Goal: Task Accomplishment & Management: Use online tool/utility

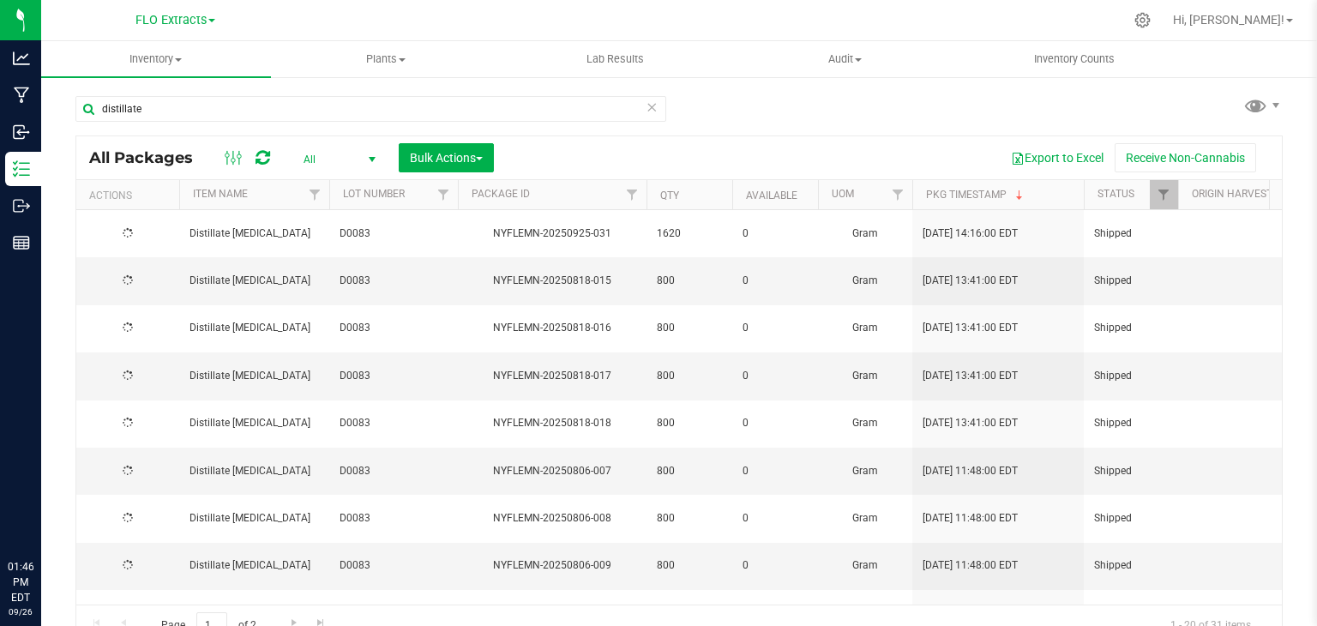
click at [370, 158] on span "select" at bounding box center [372, 160] width 14 height 14
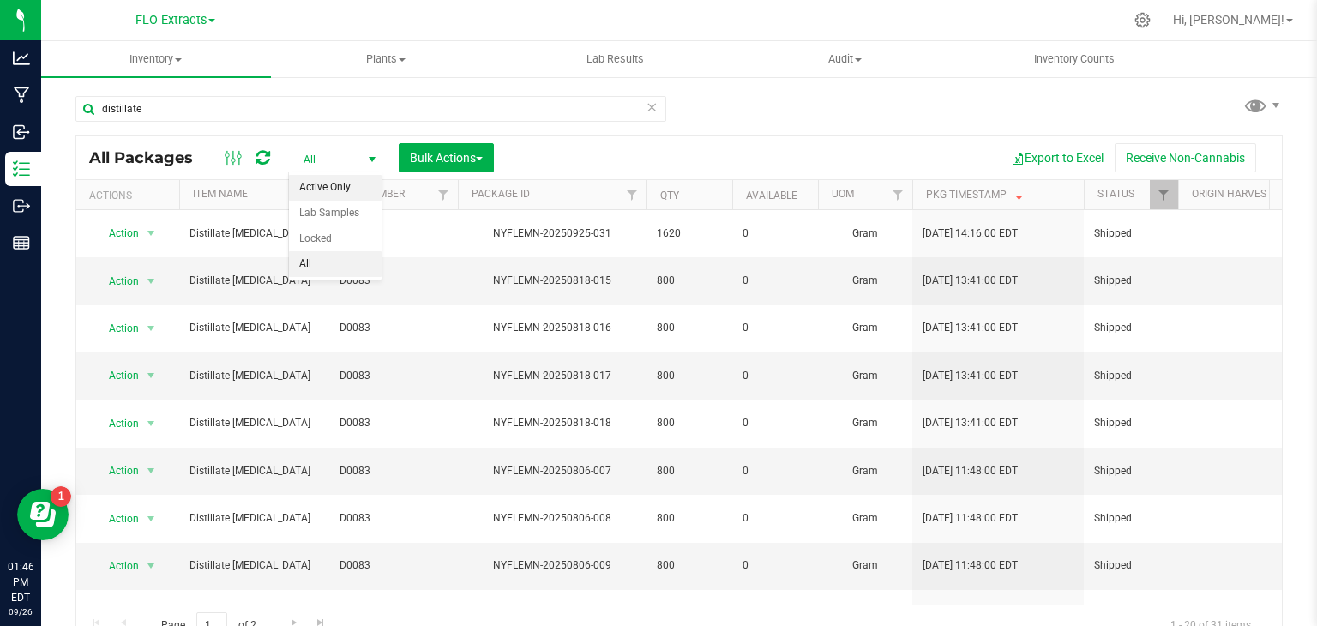
click at [347, 188] on li "Active Only" at bounding box center [335, 188] width 93 height 26
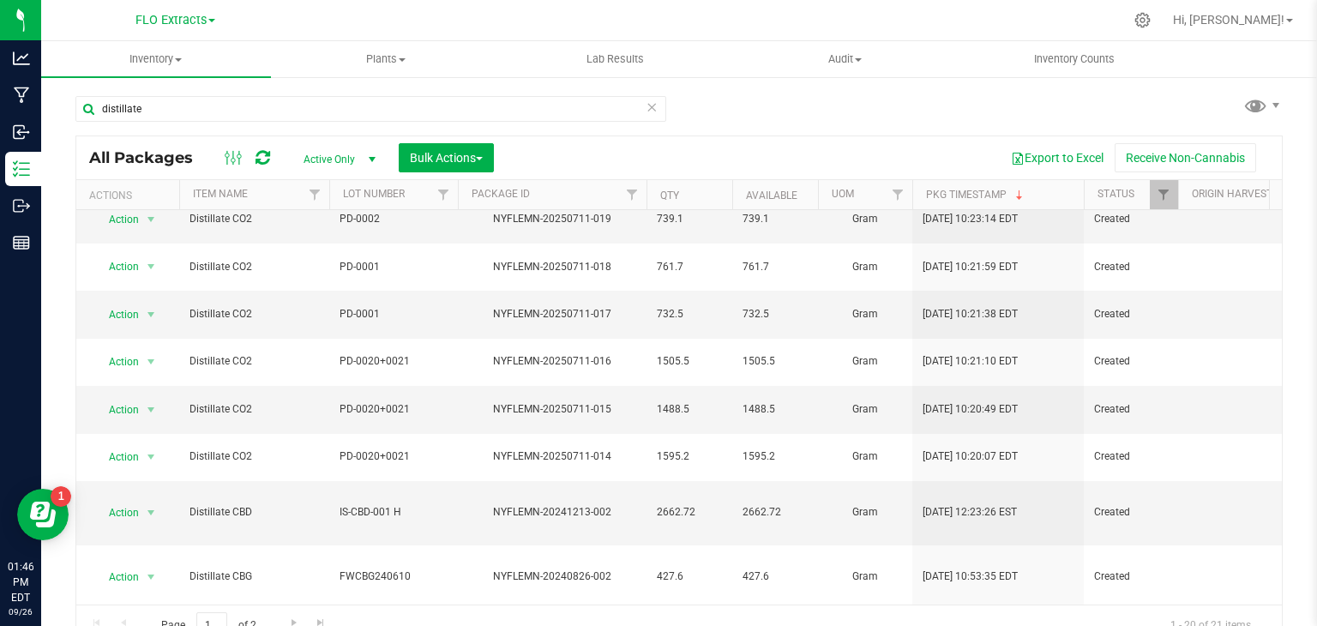
scroll to position [447, 0]
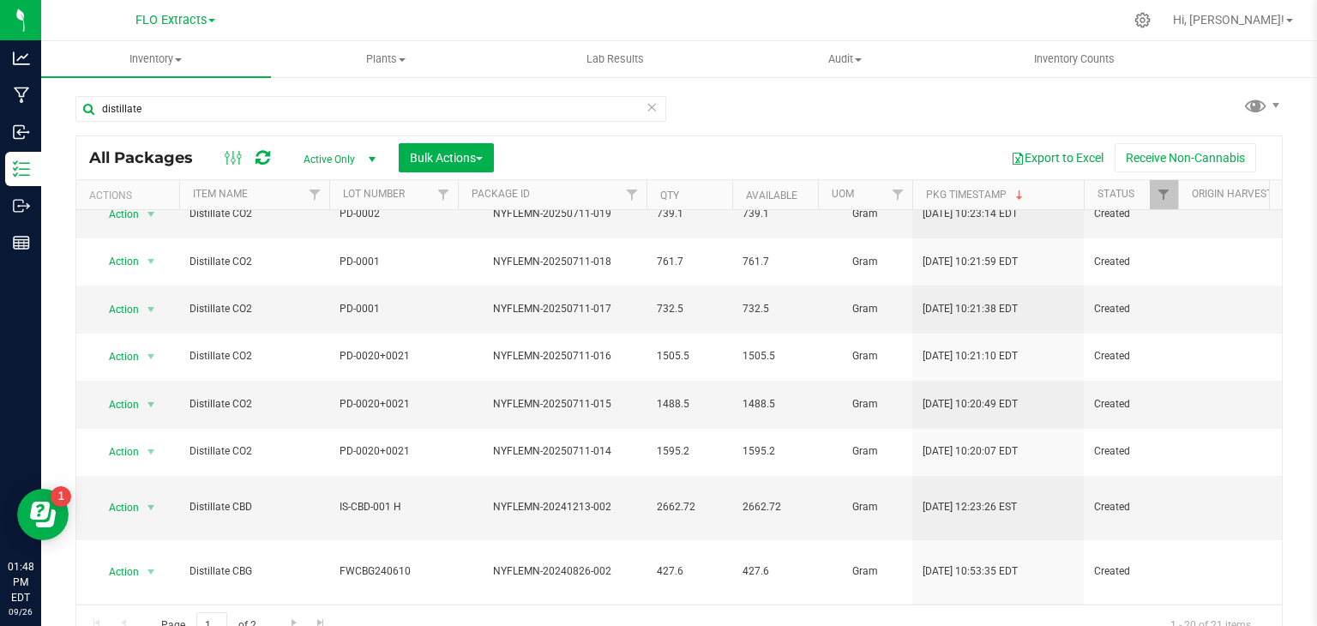
click at [646, 106] on icon at bounding box center [652, 106] width 12 height 21
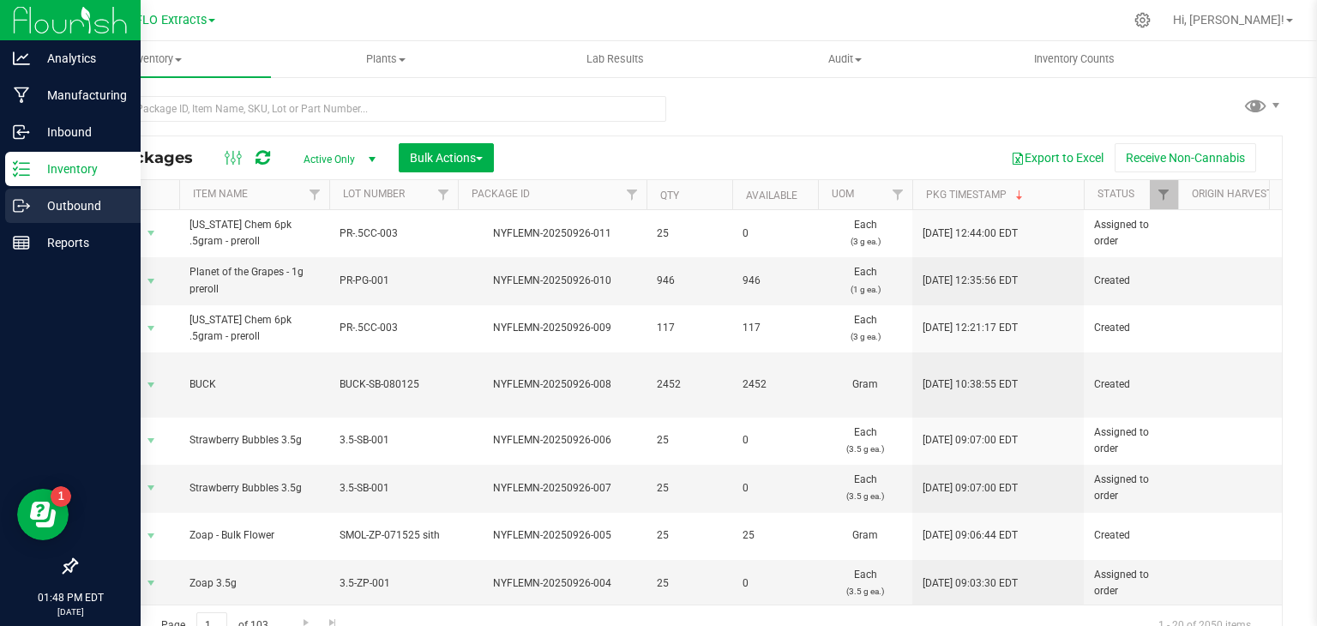
click at [31, 206] on p "Outbound" at bounding box center [81, 205] width 103 height 21
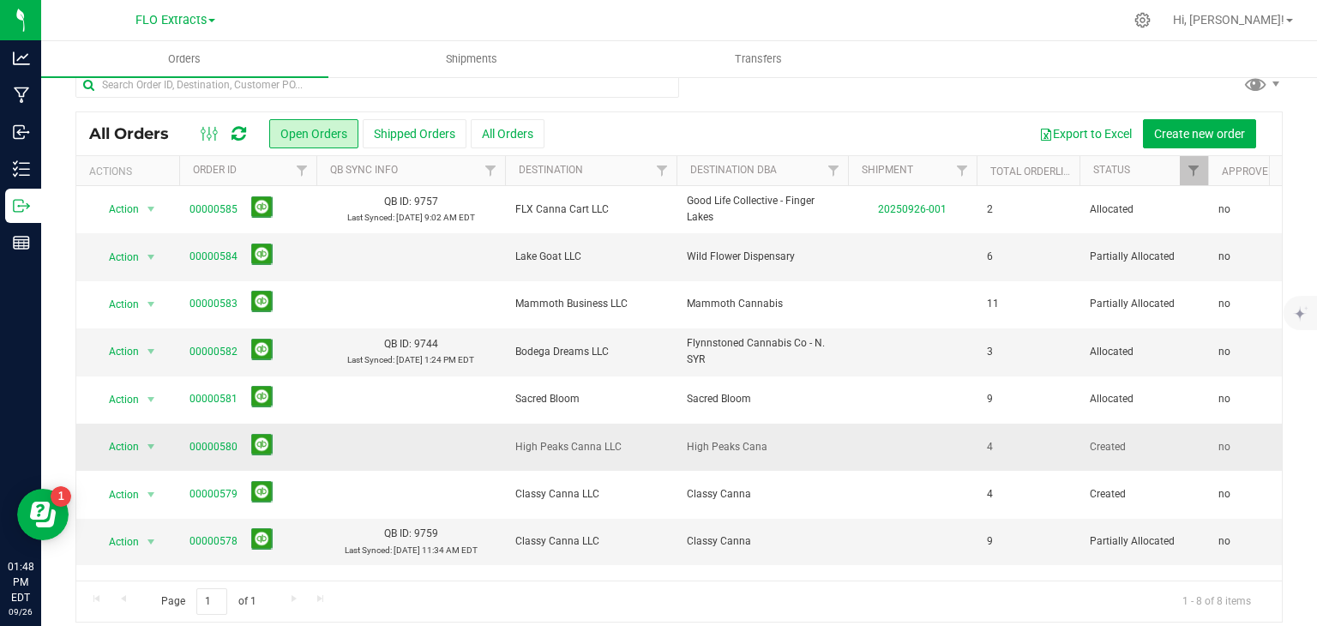
scroll to position [34, 0]
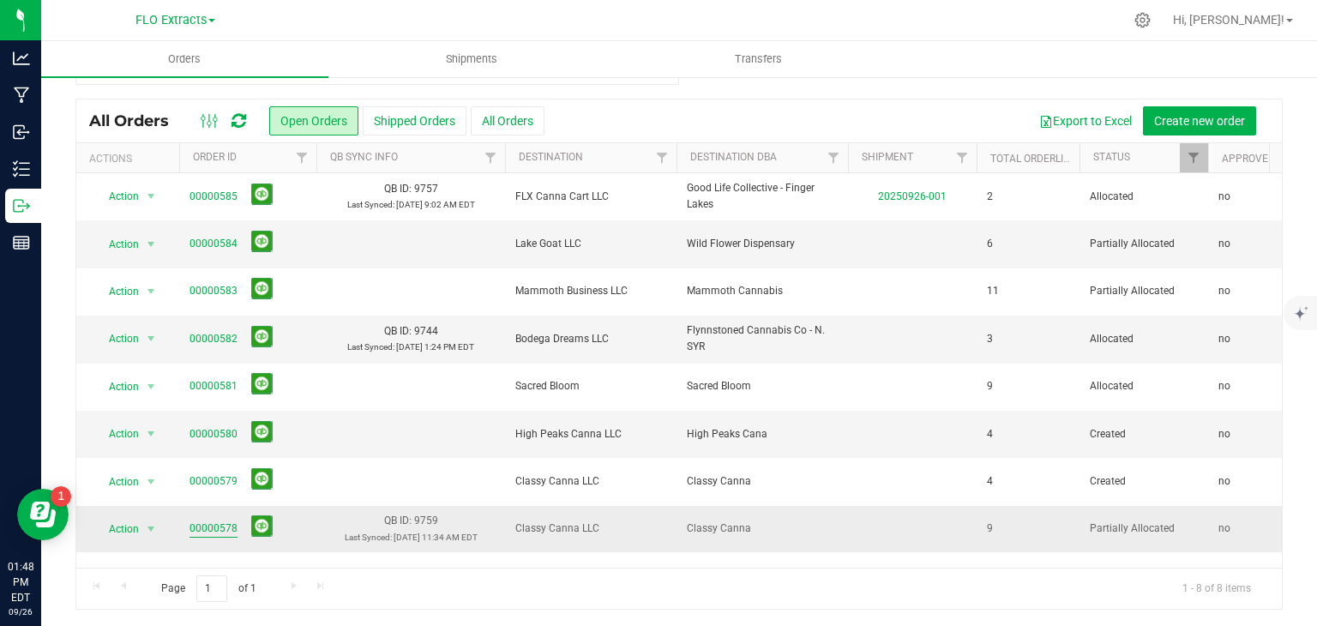
click at [213, 521] on link "00000578" at bounding box center [213, 528] width 48 height 16
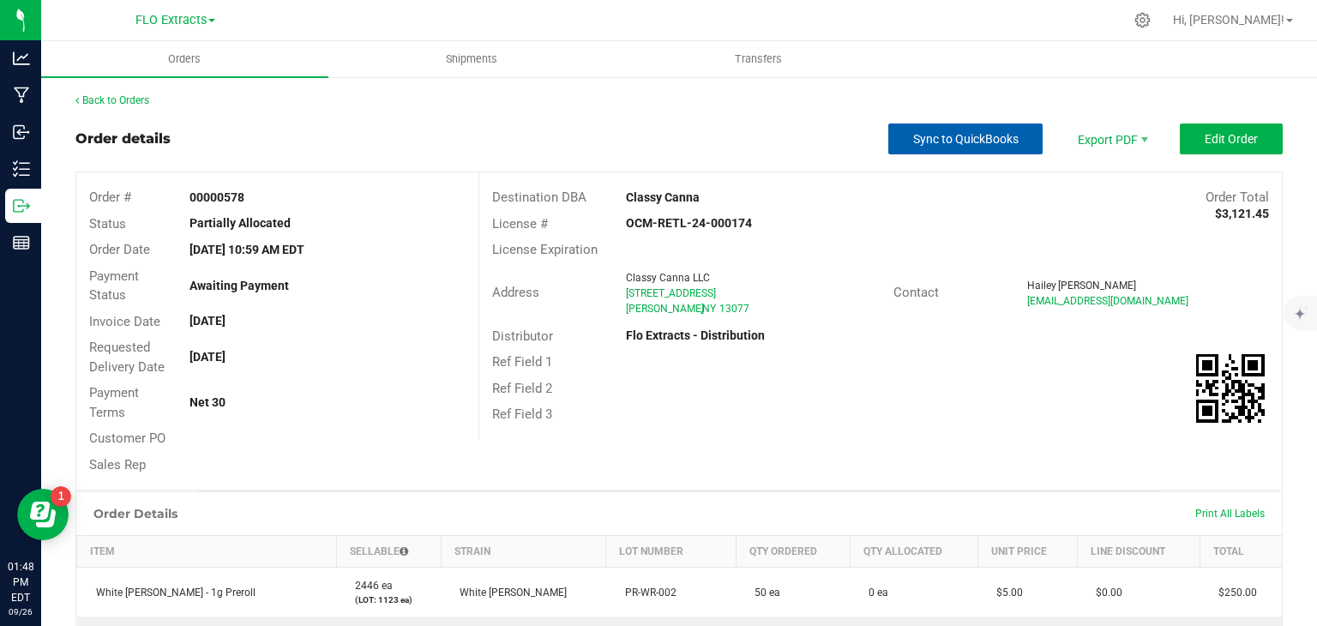
click at [971, 135] on span "Sync to QuickBooks" at bounding box center [965, 139] width 105 height 14
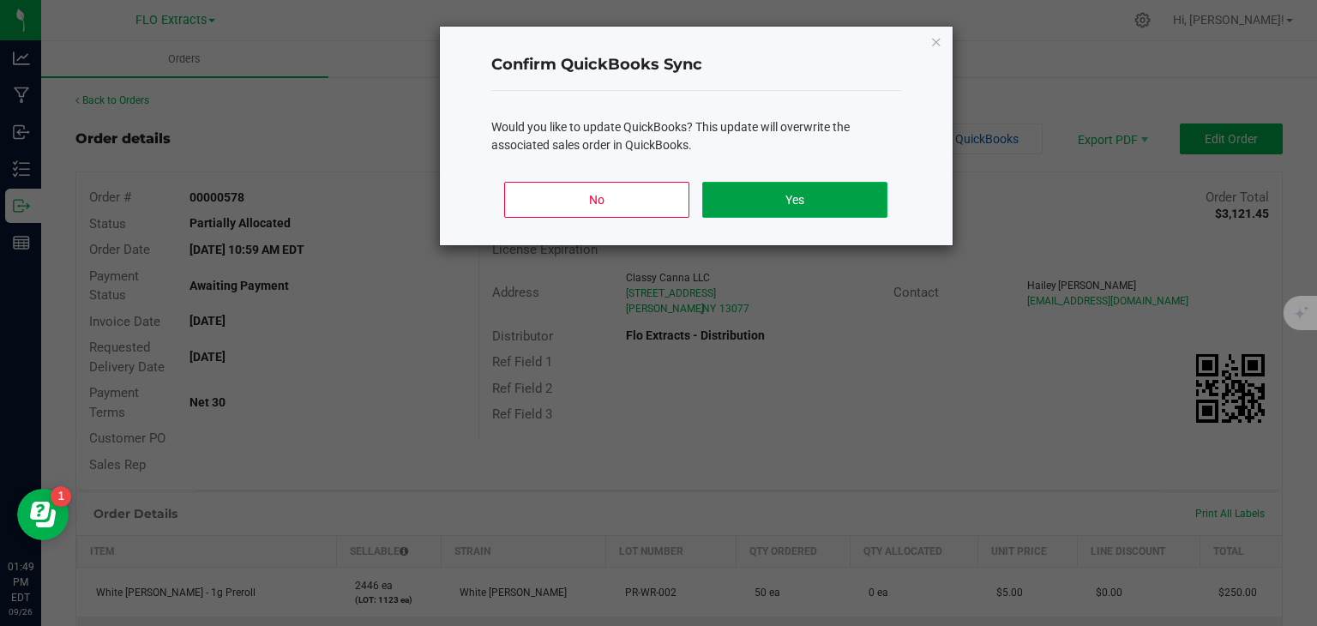
click at [754, 193] on button "Yes" at bounding box center [794, 200] width 184 height 36
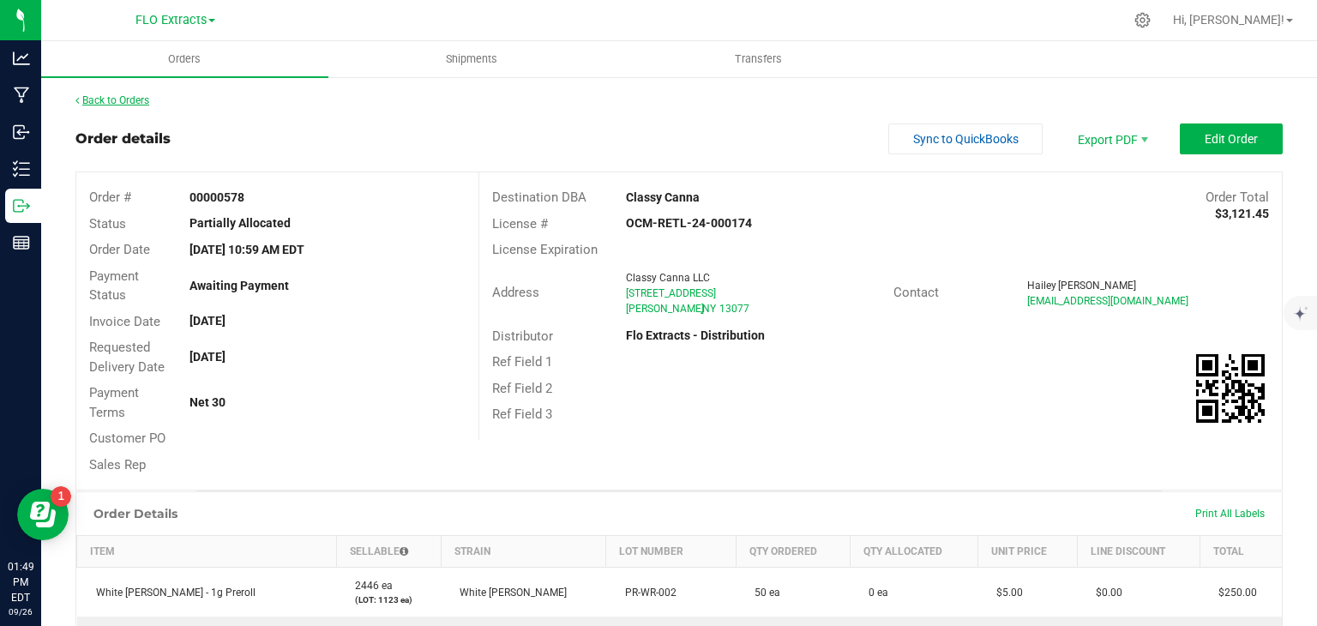
click at [114, 94] on link "Back to Orders" at bounding box center [112, 100] width 74 height 12
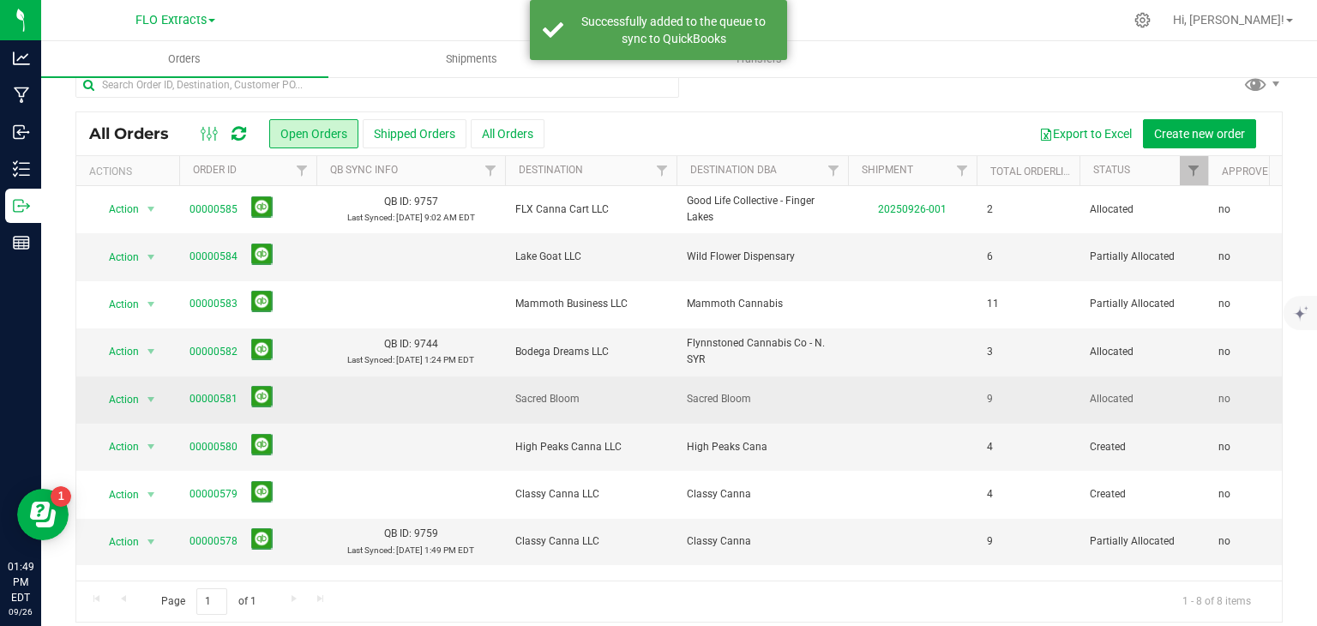
scroll to position [34, 0]
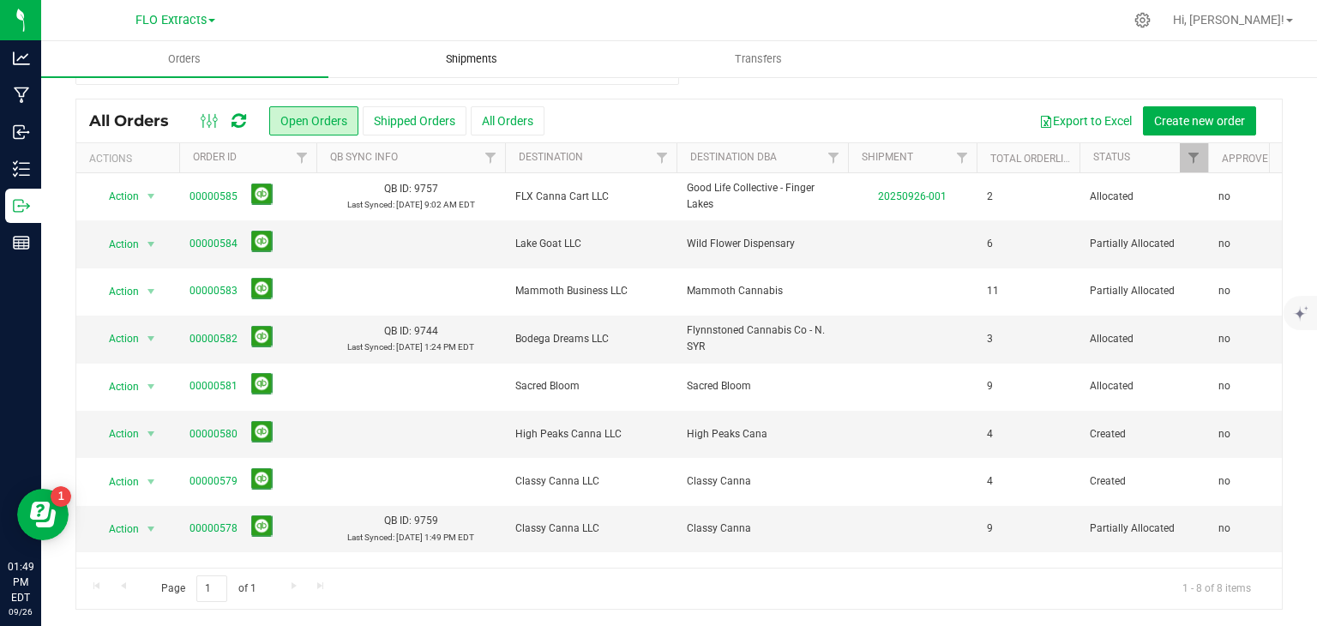
click at [460, 67] on uib-tab-heading "Shipments" at bounding box center [471, 59] width 285 height 34
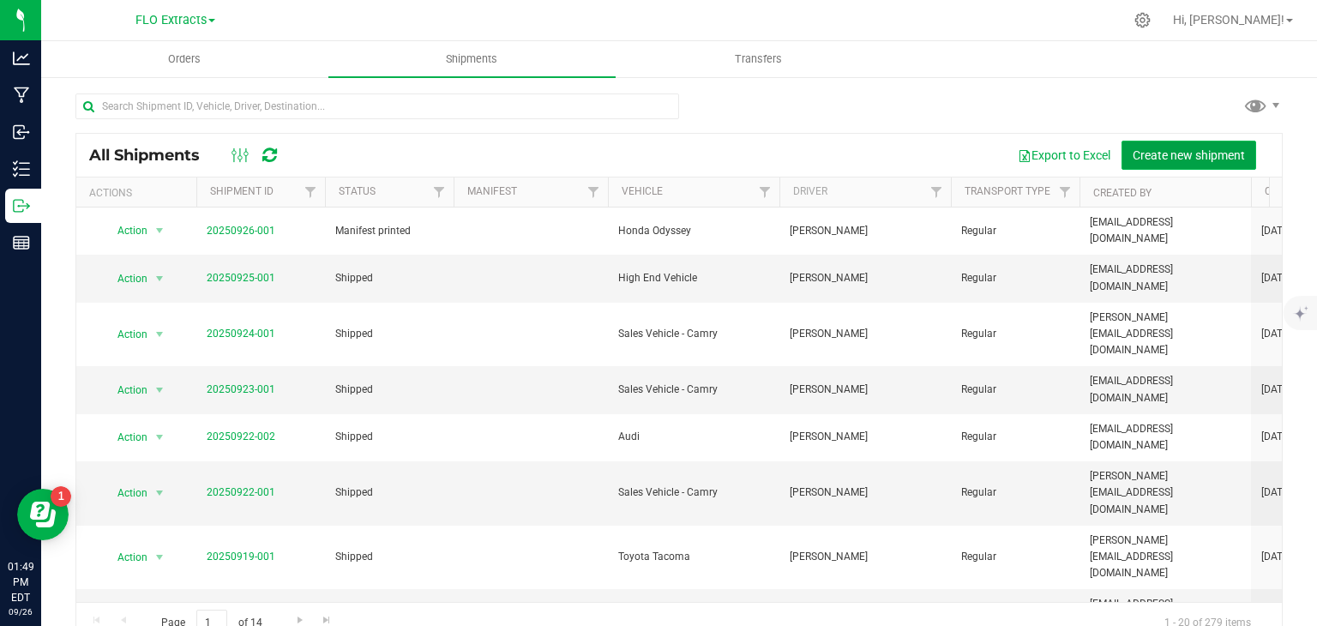
click at [1143, 154] on span "Create new shipment" at bounding box center [1188, 155] width 112 height 14
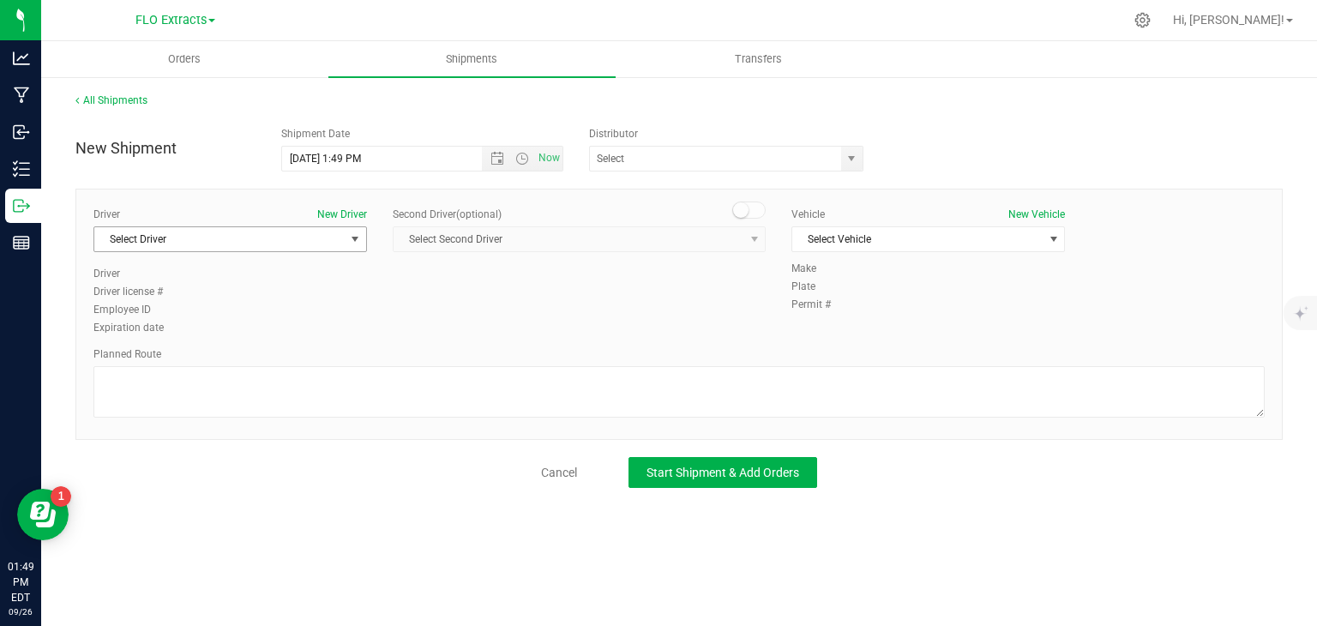
click at [270, 243] on span "Select Driver" at bounding box center [219, 239] width 250 height 24
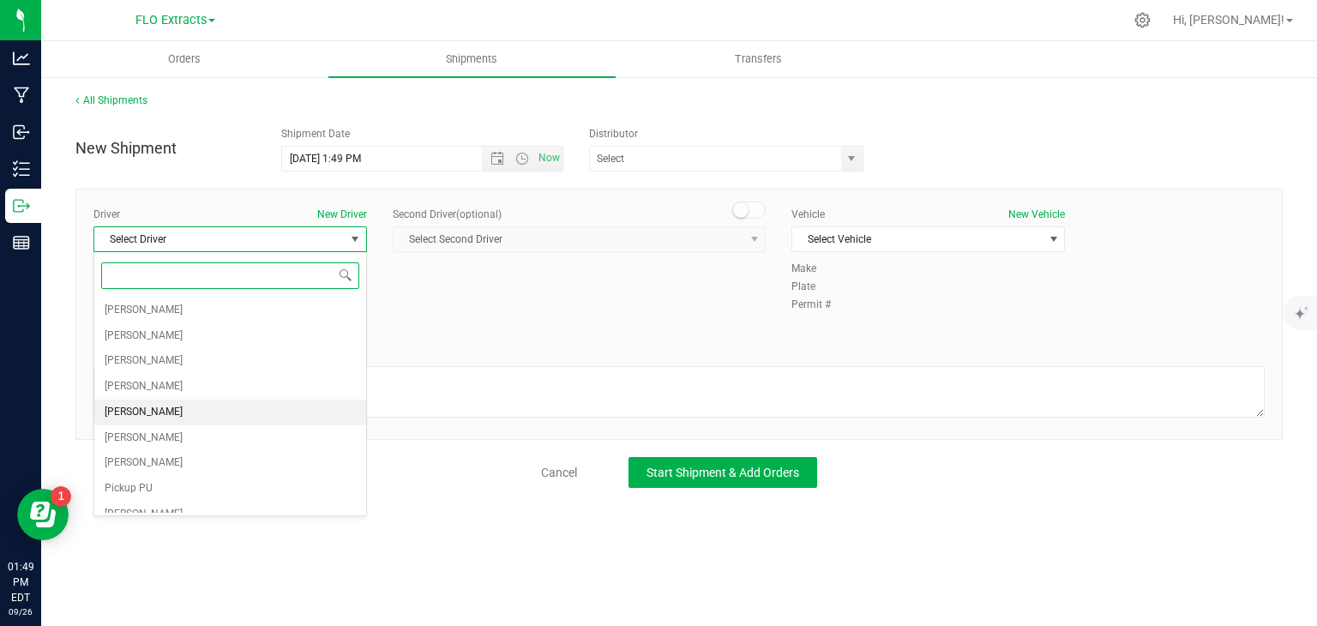
click at [161, 408] on span "[PERSON_NAME]" at bounding box center [144, 412] width 78 height 22
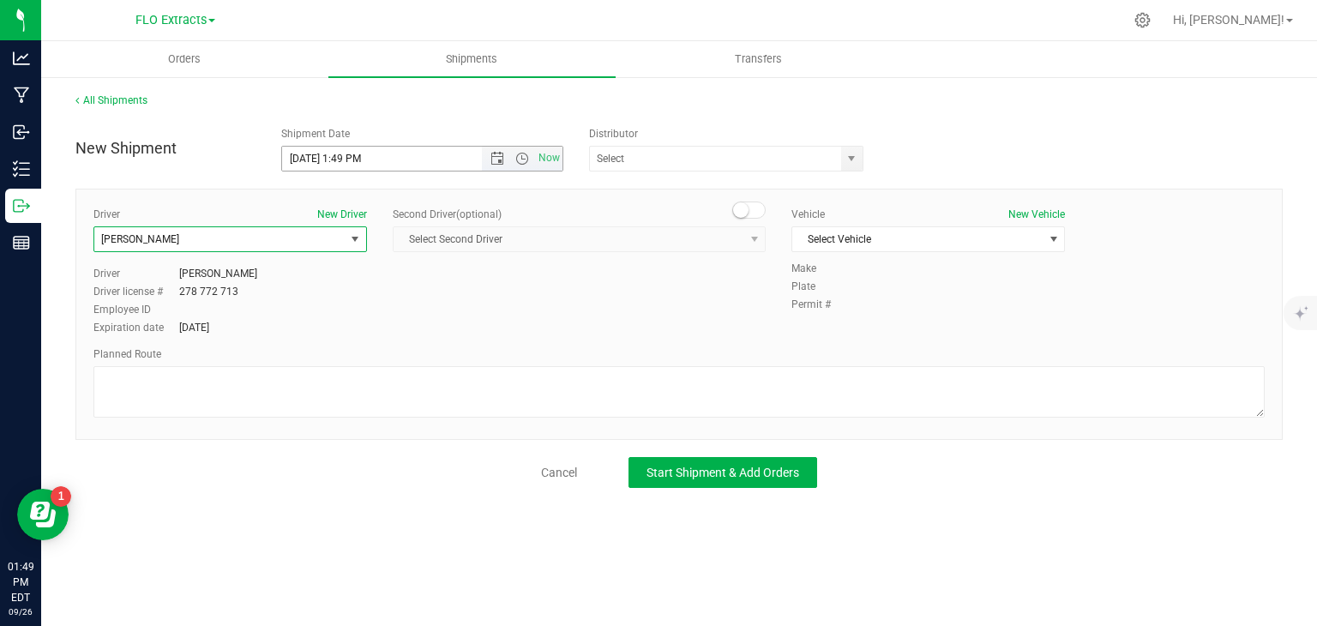
click at [412, 162] on input "[DATE] 1:49 PM" at bounding box center [397, 159] width 230 height 24
drag, startPoint x: 411, startPoint y: 162, endPoint x: 343, endPoint y: 164, distance: 67.7
click at [343, 164] on input "[DATE] 1:49 PM" at bounding box center [397, 159] width 230 height 24
click at [844, 159] on span "select" at bounding box center [851, 159] width 21 height 24
type input "[DATE] 2:15 PM"
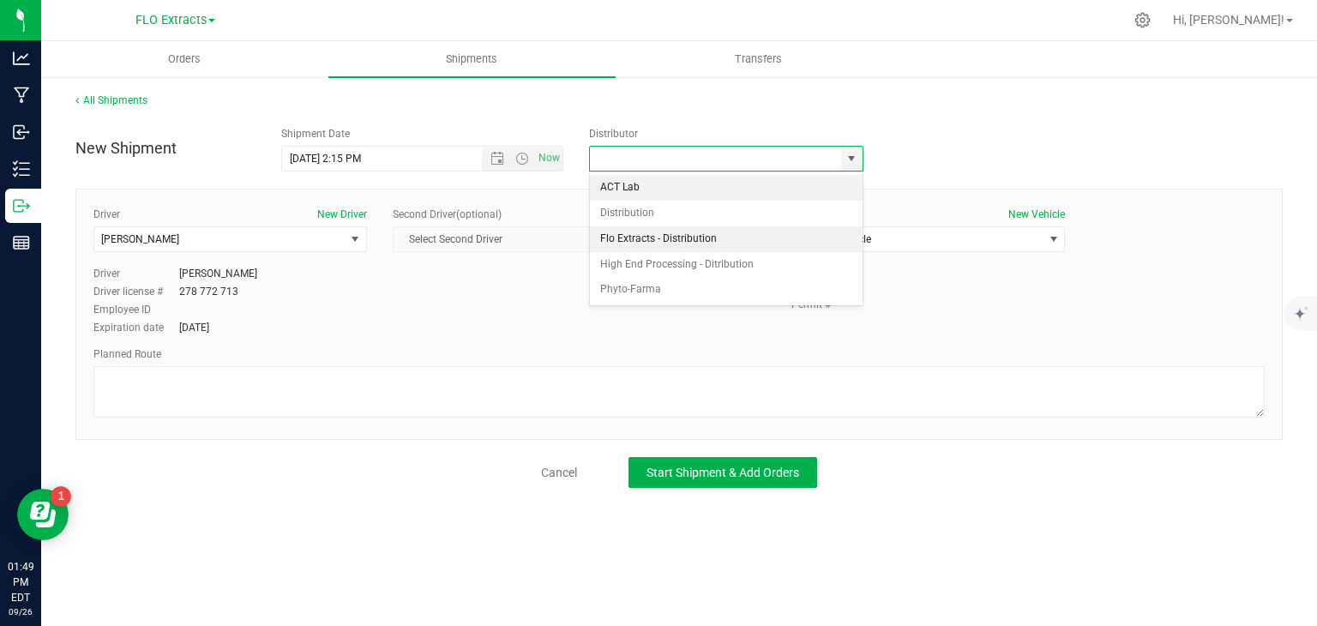
drag, startPoint x: 712, startPoint y: 241, endPoint x: 754, endPoint y: 241, distance: 42.0
click at [713, 241] on li "Flo Extracts - Distribution" at bounding box center [726, 239] width 273 height 26
type input "Flo Extracts - Distribution"
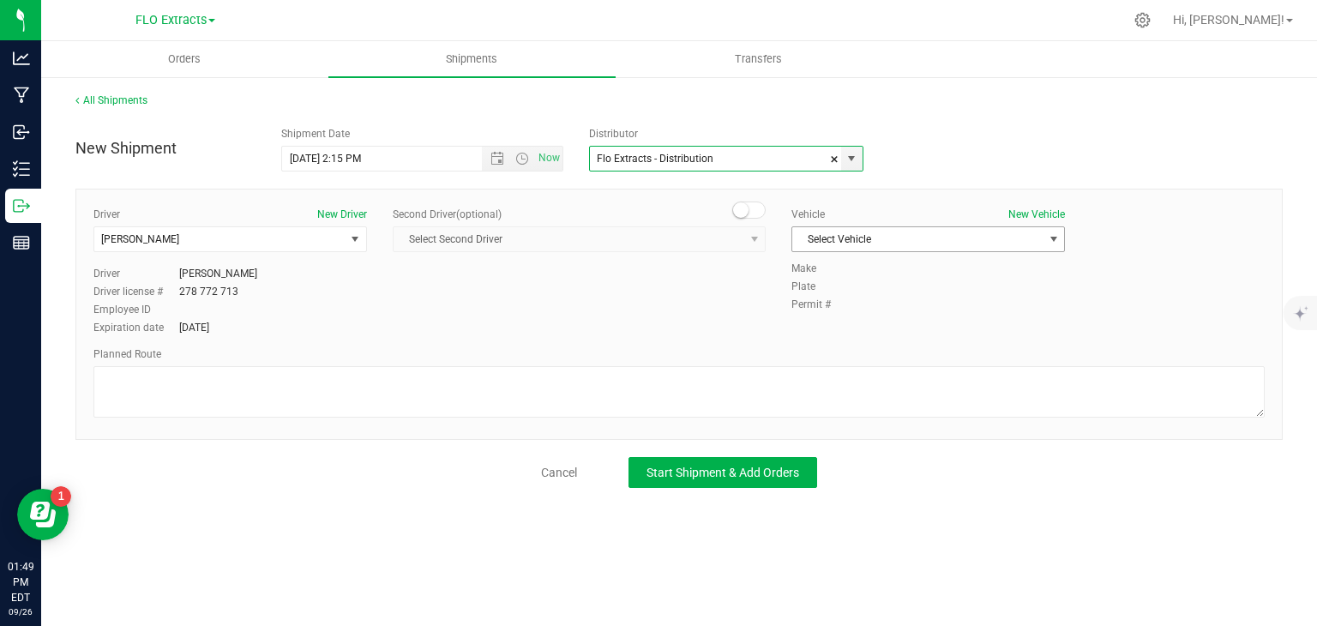
click at [898, 240] on span "Select Vehicle" at bounding box center [917, 239] width 250 height 24
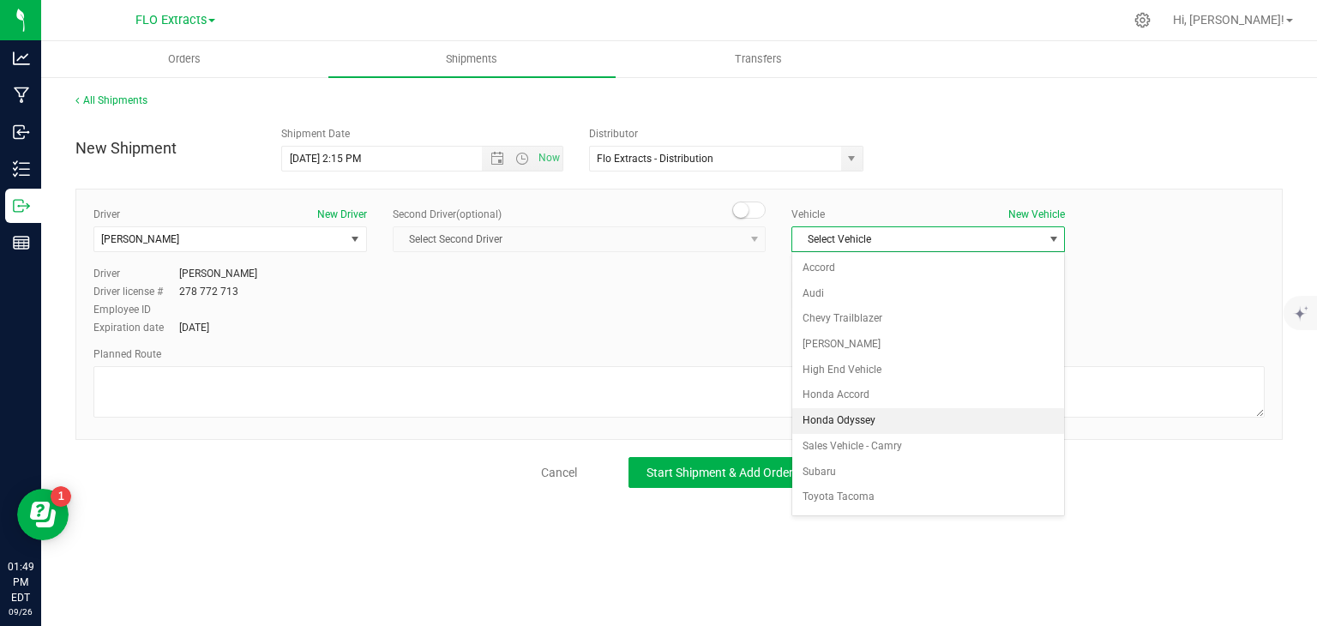
click at [866, 421] on li "Honda Odyssey" at bounding box center [928, 421] width 272 height 26
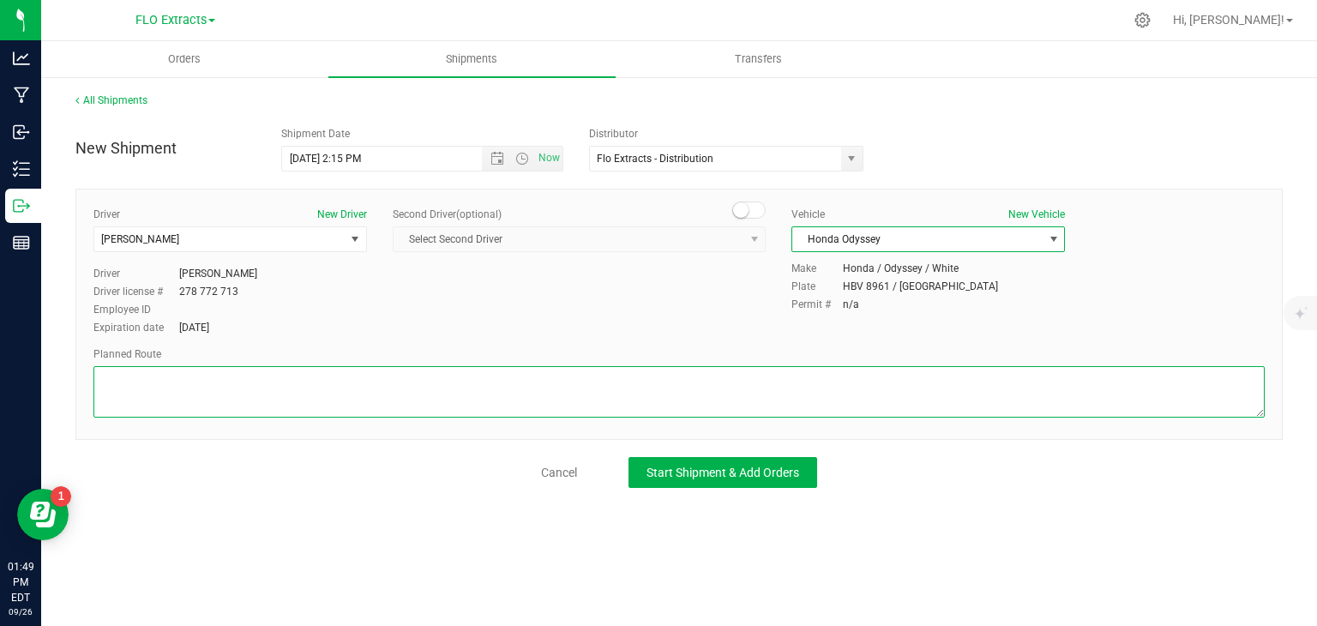
click at [727, 386] on textarea at bounding box center [678, 391] width 1171 height 51
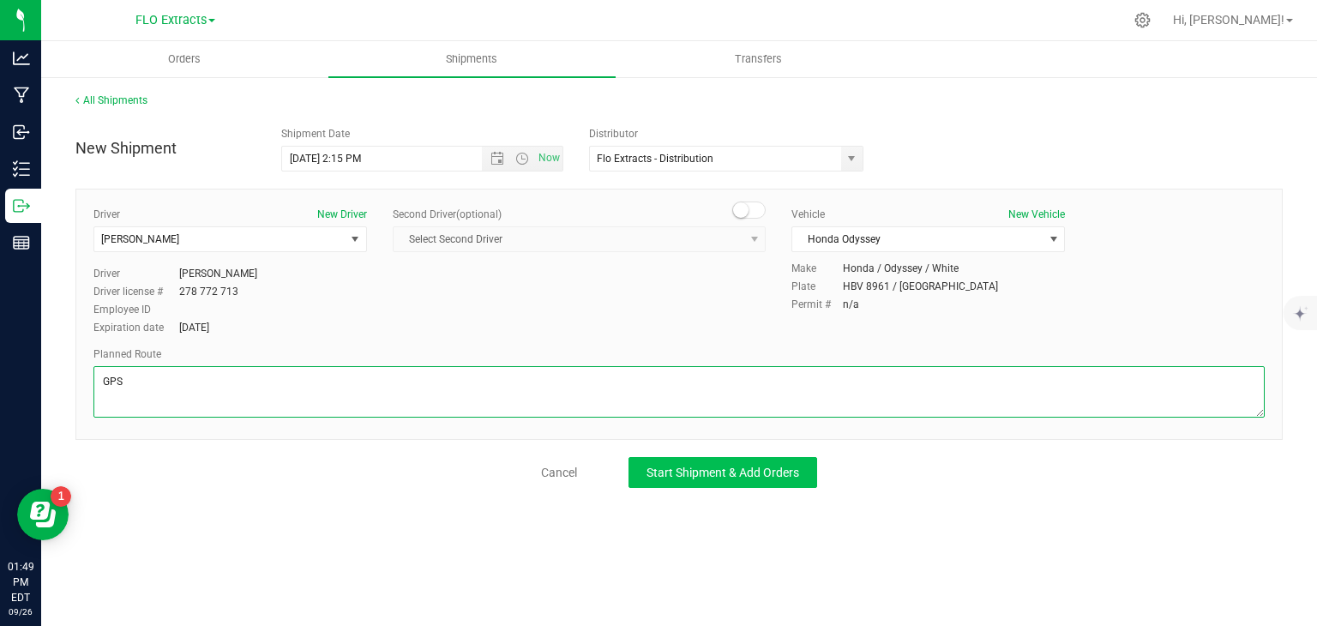
type textarea "GPS"
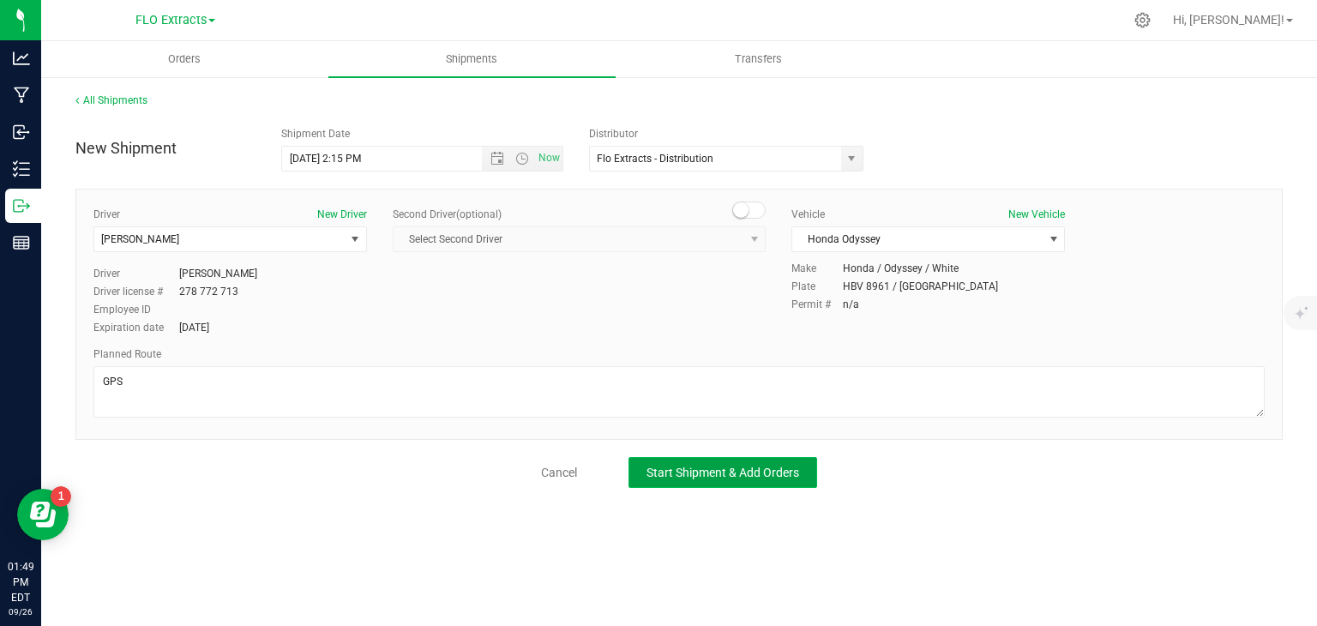
click at [736, 471] on span "Start Shipment & Add Orders" at bounding box center [722, 473] width 153 height 14
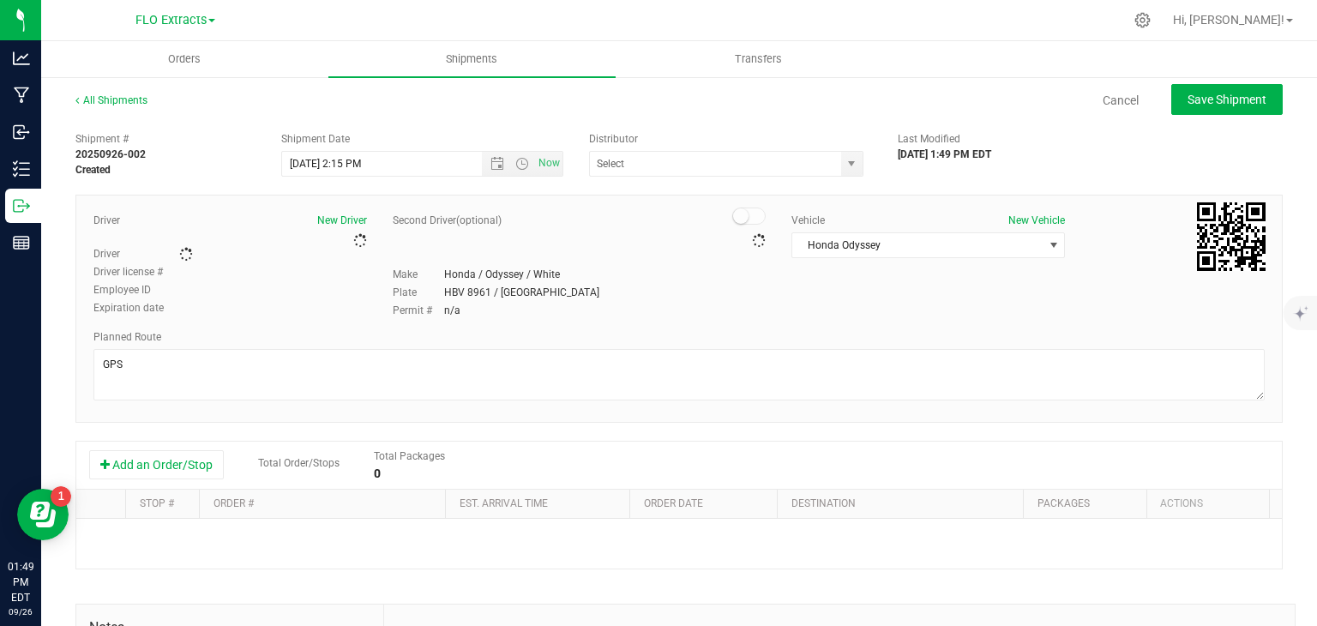
type input "Flo Extracts - Distribution"
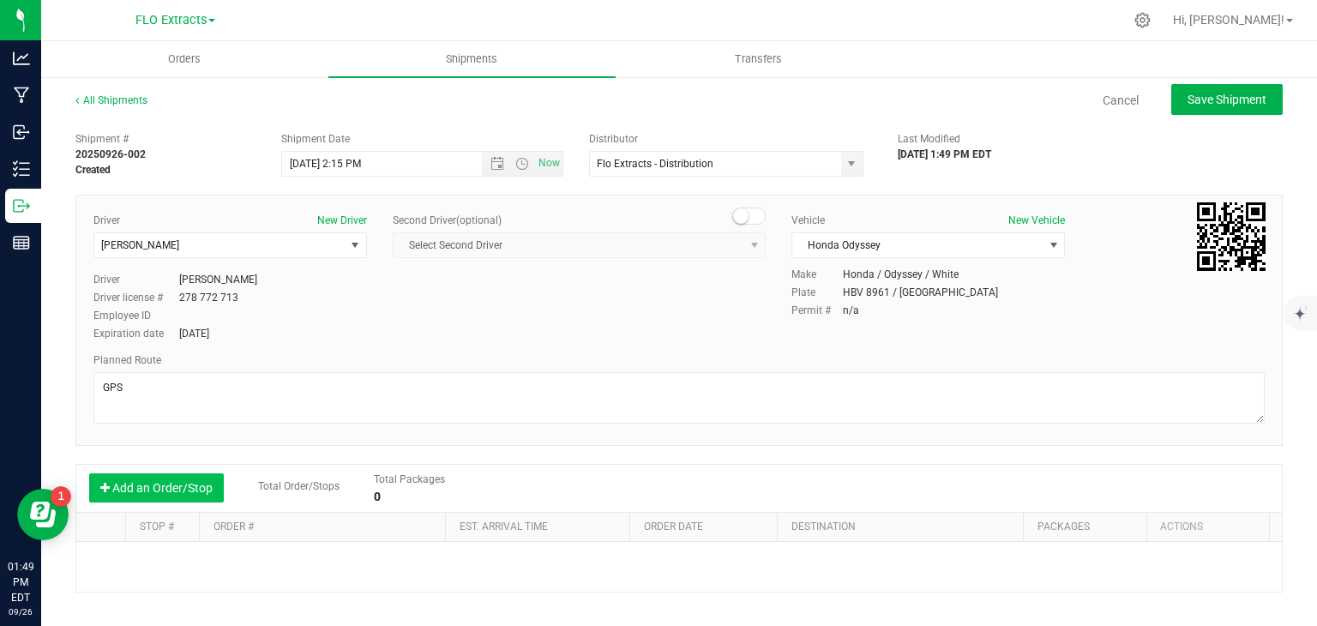
click at [197, 488] on button "Add an Order/Stop" at bounding box center [156, 487] width 135 height 29
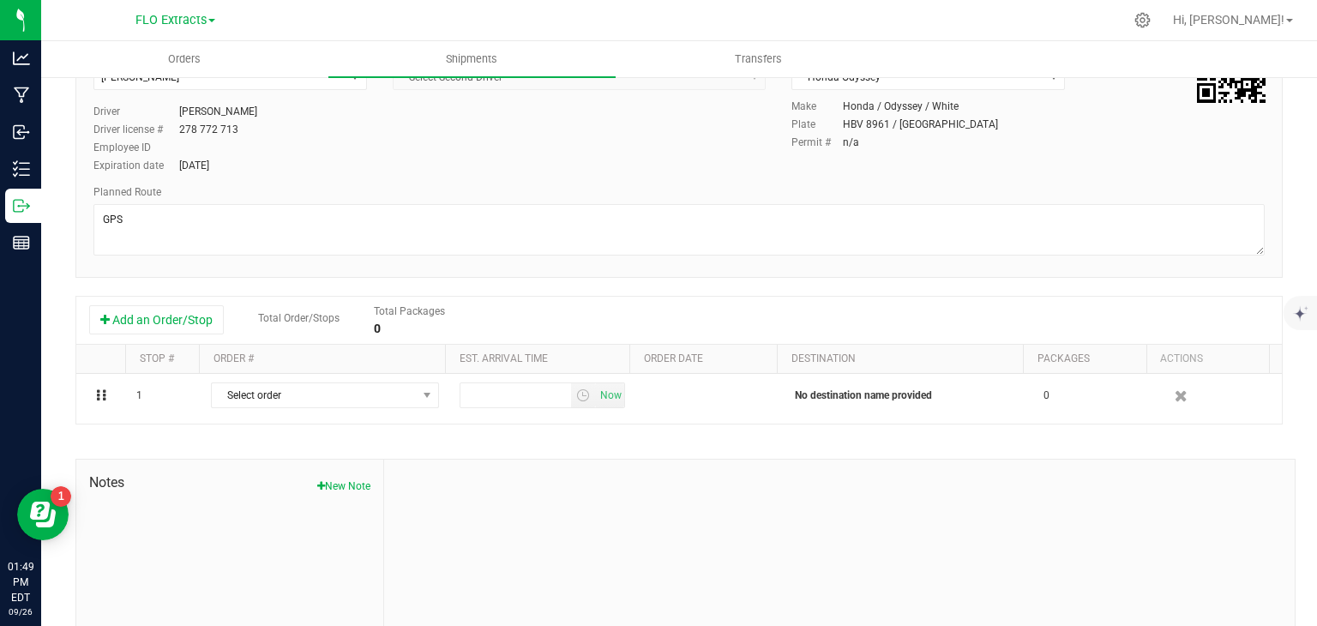
scroll to position [171, 0]
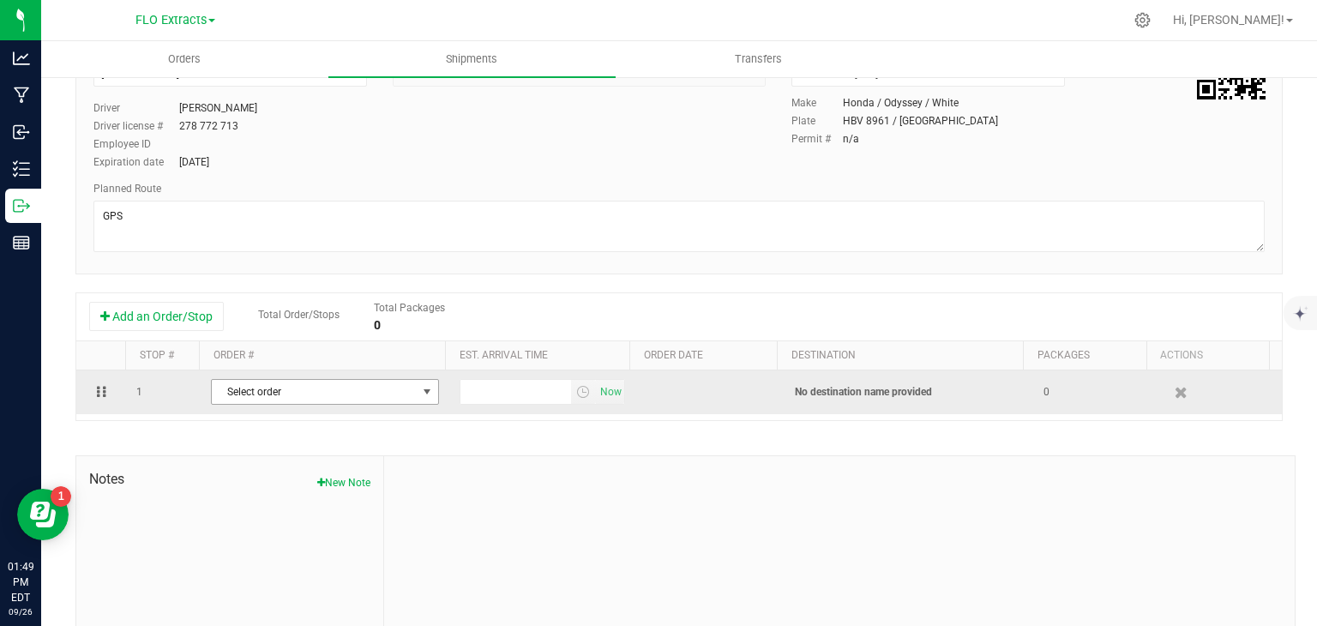
click at [309, 395] on span "Select order" at bounding box center [314, 392] width 205 height 24
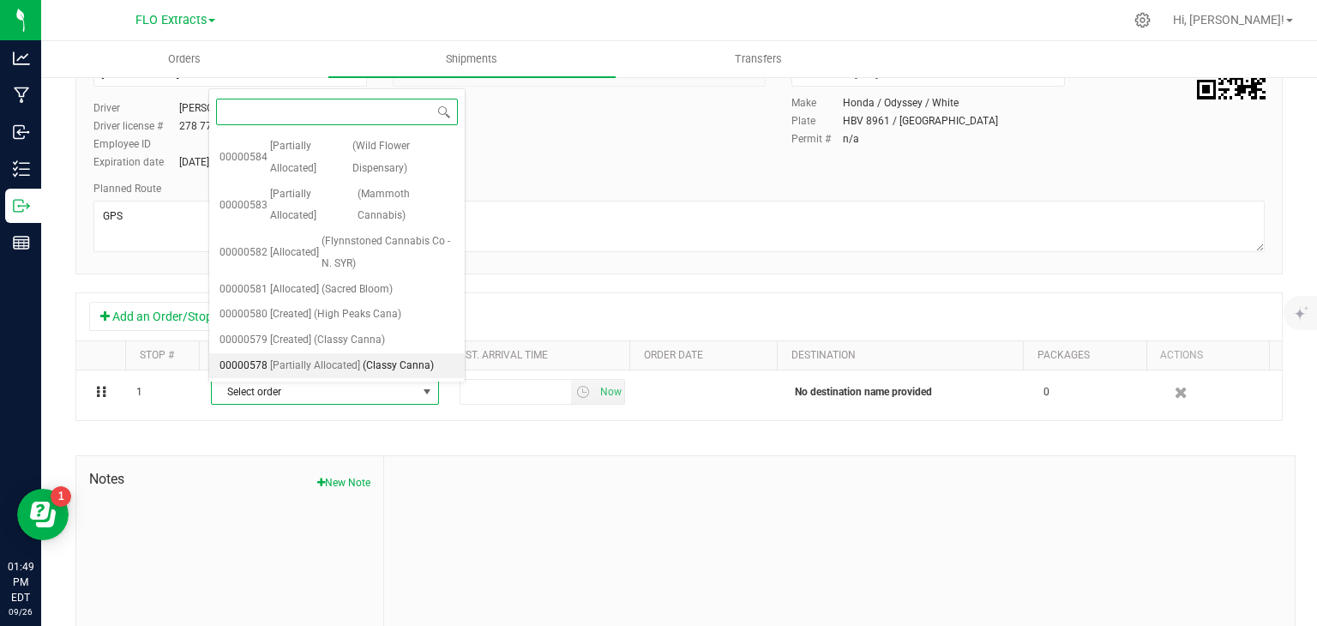
click at [327, 357] on span "[Partially Allocated]" at bounding box center [315, 366] width 90 height 22
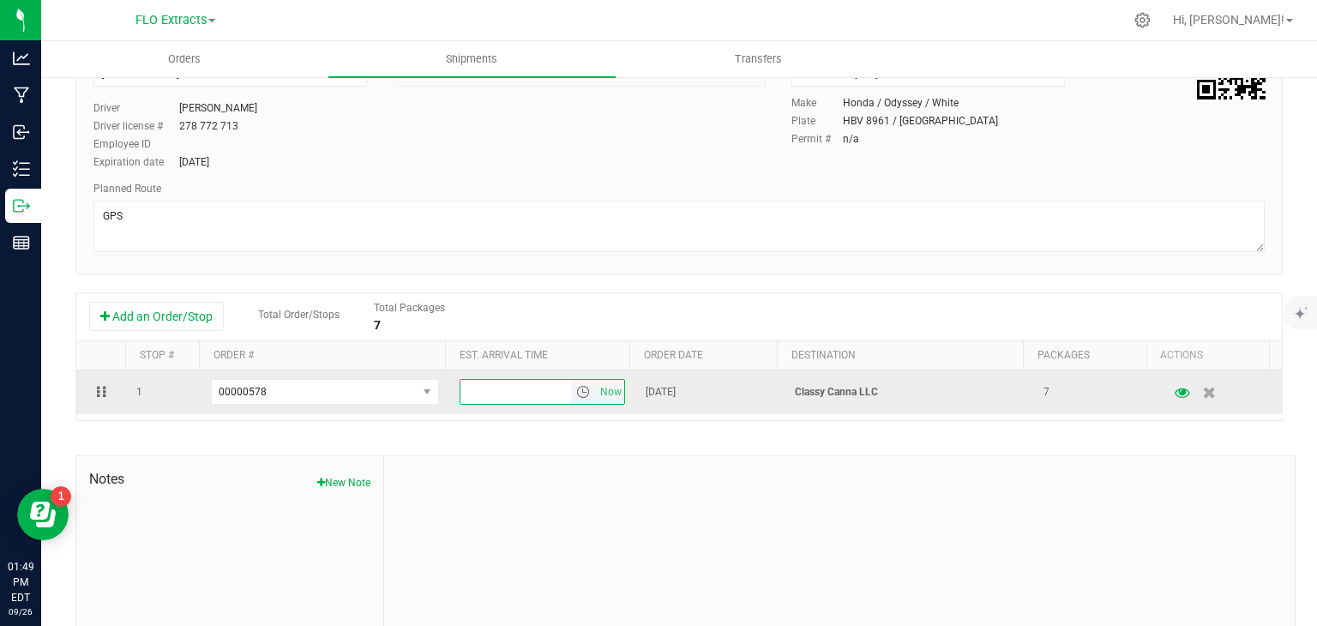
click at [508, 390] on input "text" at bounding box center [515, 392] width 111 height 24
type input "3:00 PM"
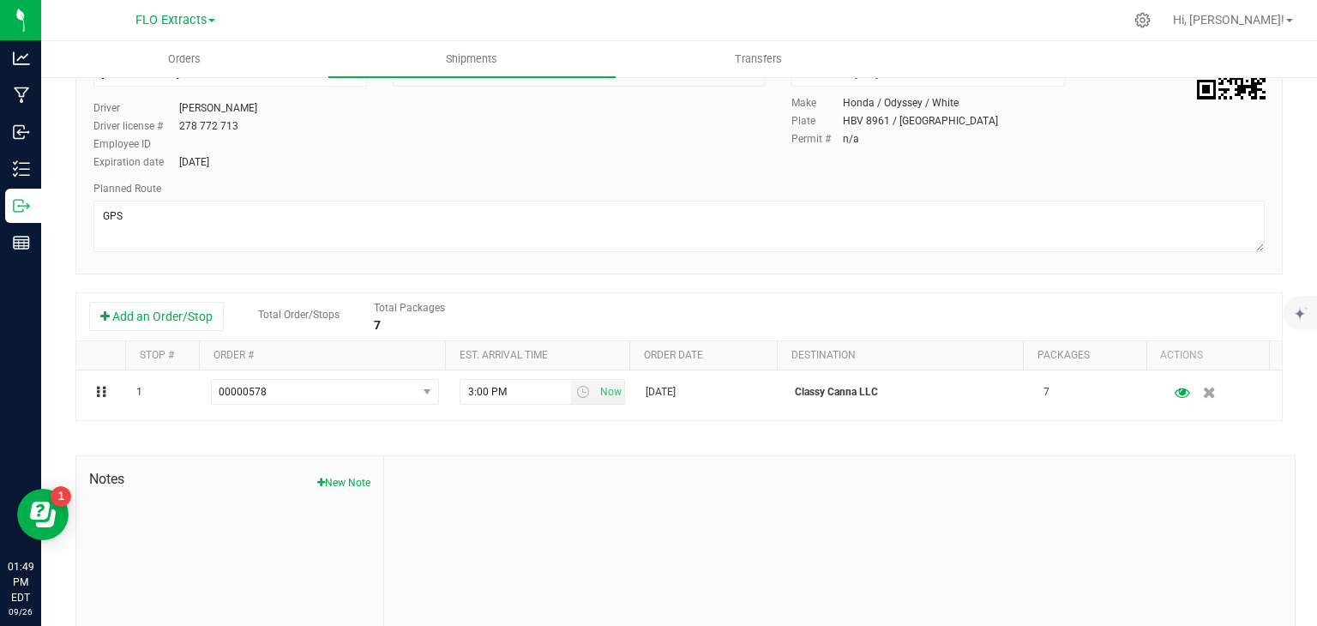
scroll to position [0, 0]
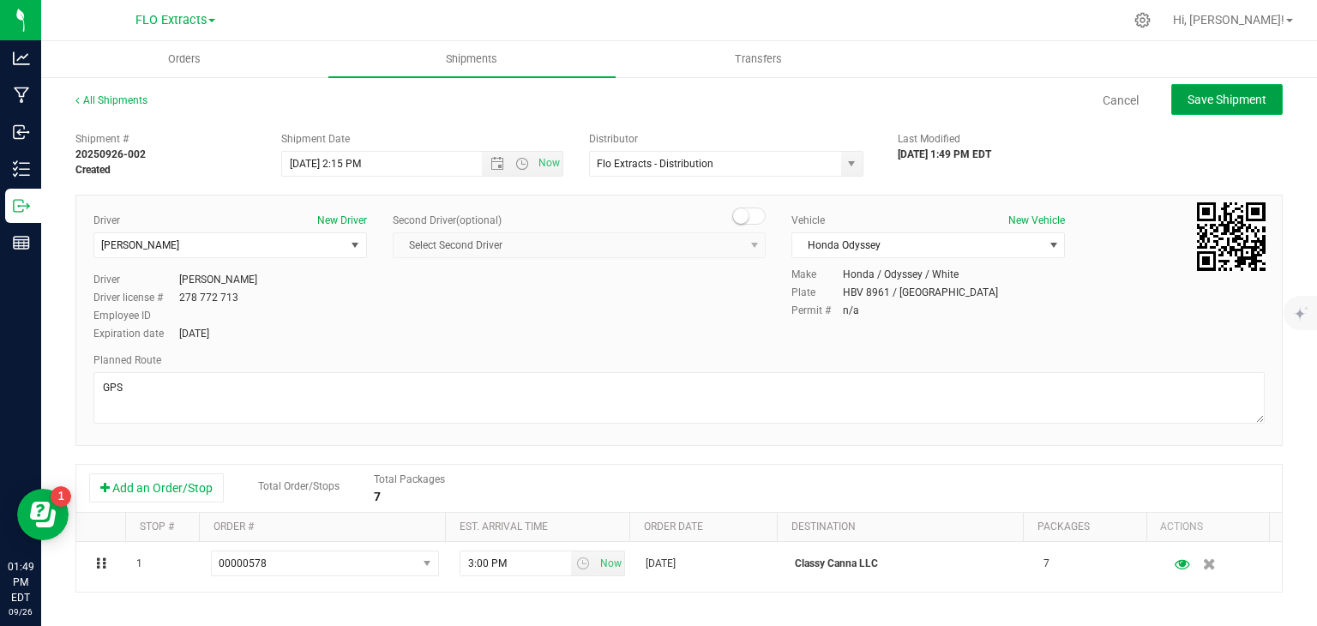
click at [1202, 94] on span "Save Shipment" at bounding box center [1226, 100] width 79 height 14
type input "[DATE] 6:15 PM"
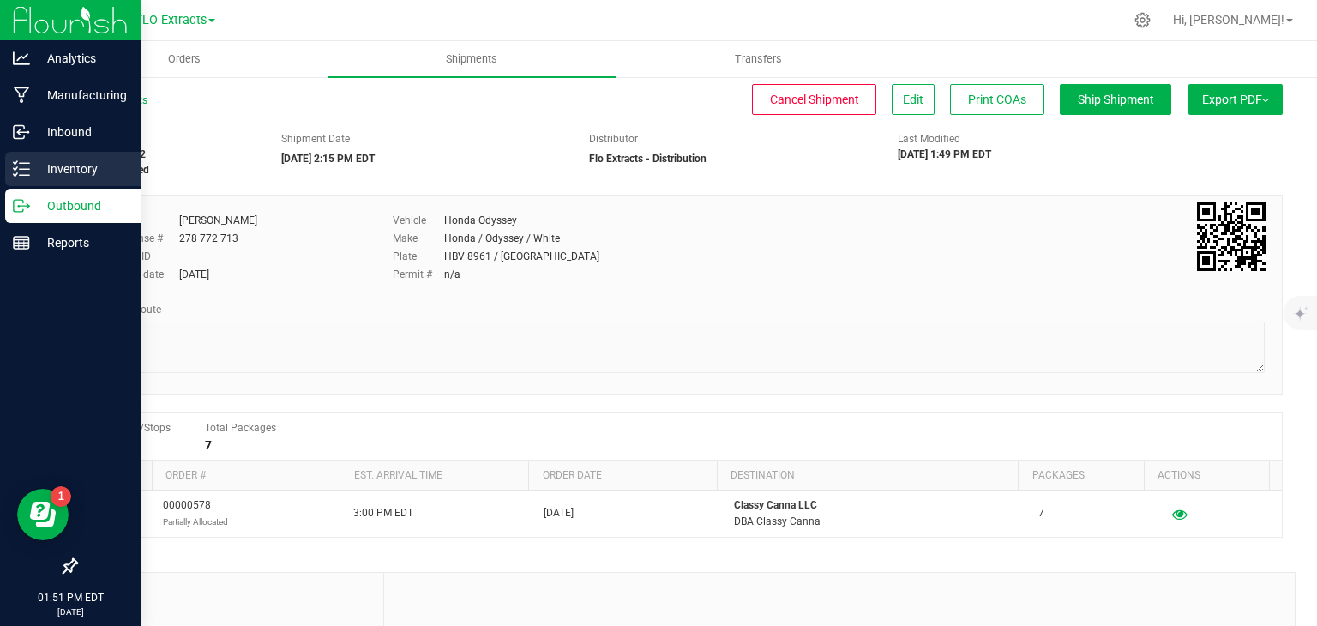
drag, startPoint x: 45, startPoint y: 172, endPoint x: 81, endPoint y: 155, distance: 39.9
click at [45, 172] on p "Inventory" at bounding box center [81, 169] width 103 height 21
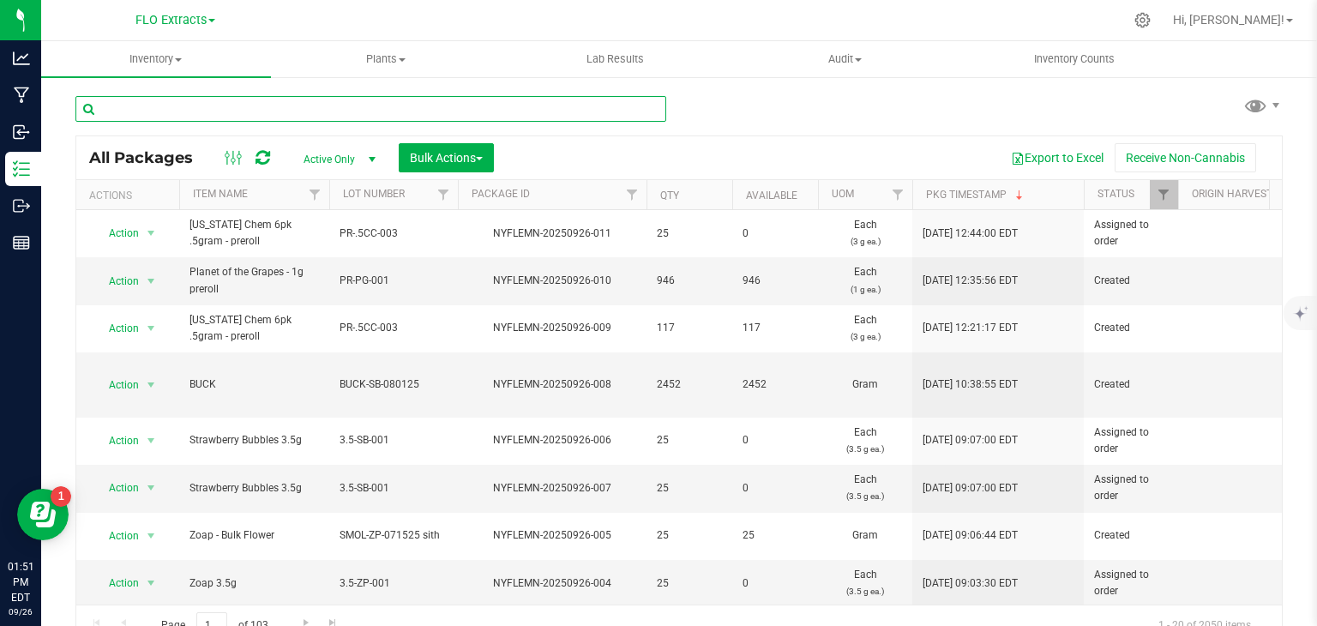
click at [283, 105] on input "text" at bounding box center [370, 109] width 591 height 26
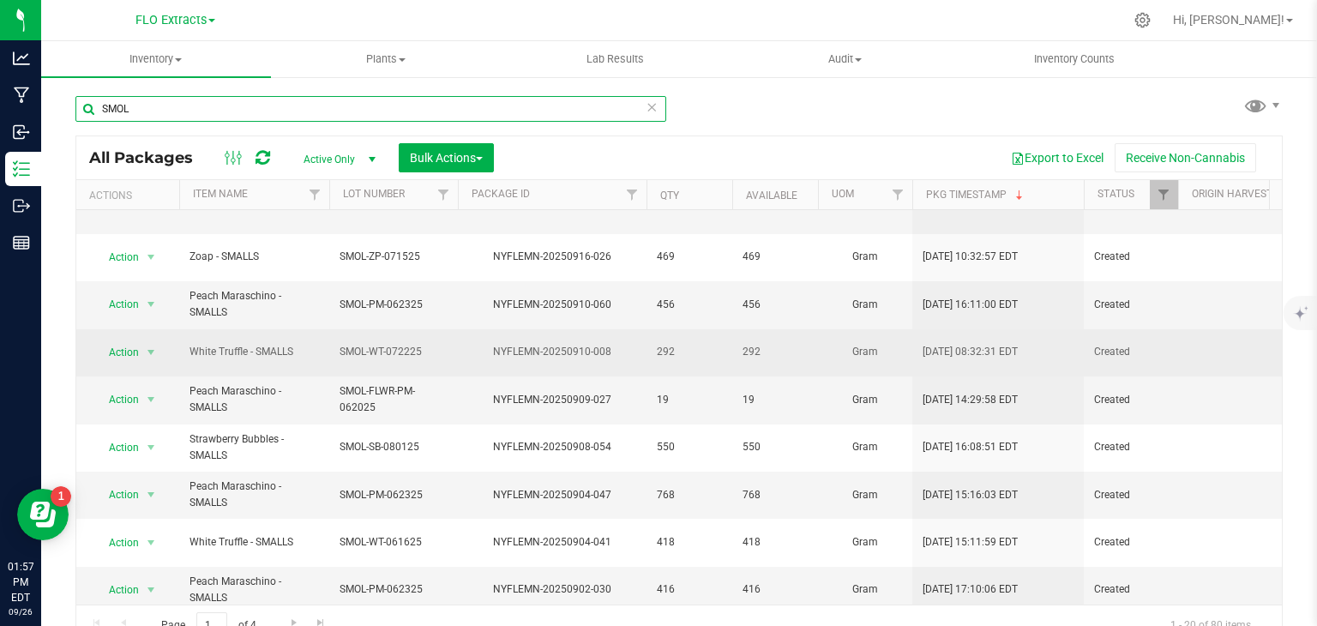
scroll to position [514, 0]
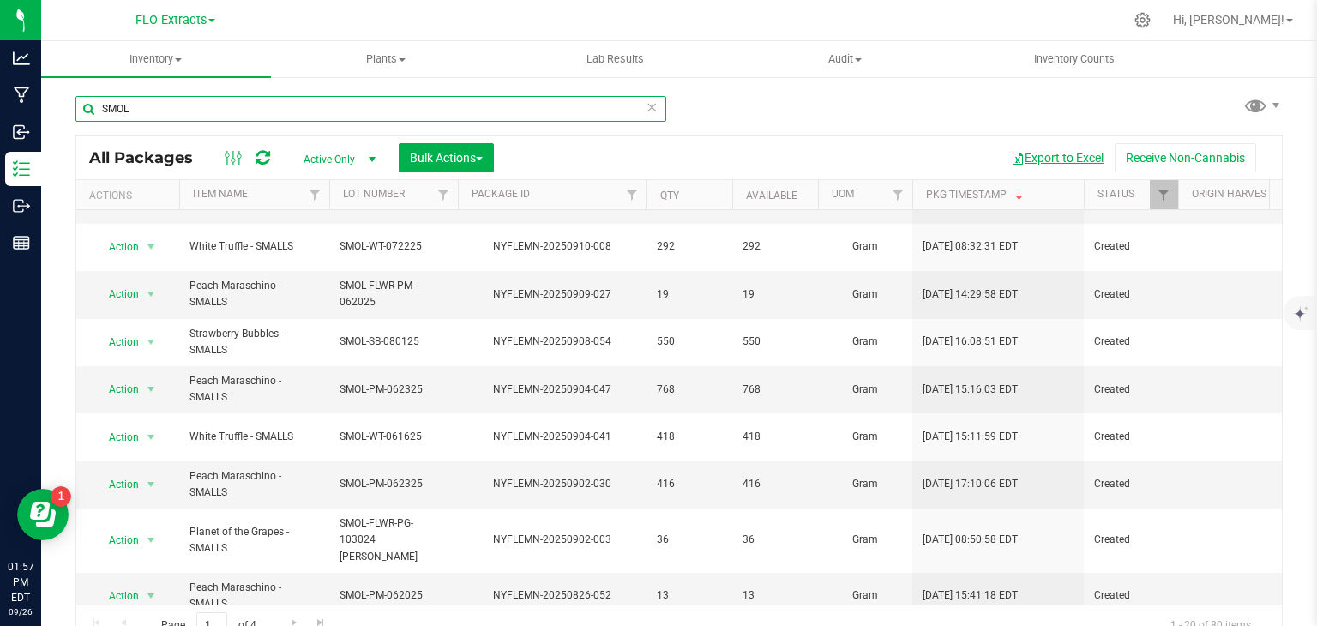
type input "SMOL"
click at [1046, 158] on button "Export to Excel" at bounding box center [1057, 157] width 115 height 29
click at [646, 109] on icon at bounding box center [652, 106] width 12 height 21
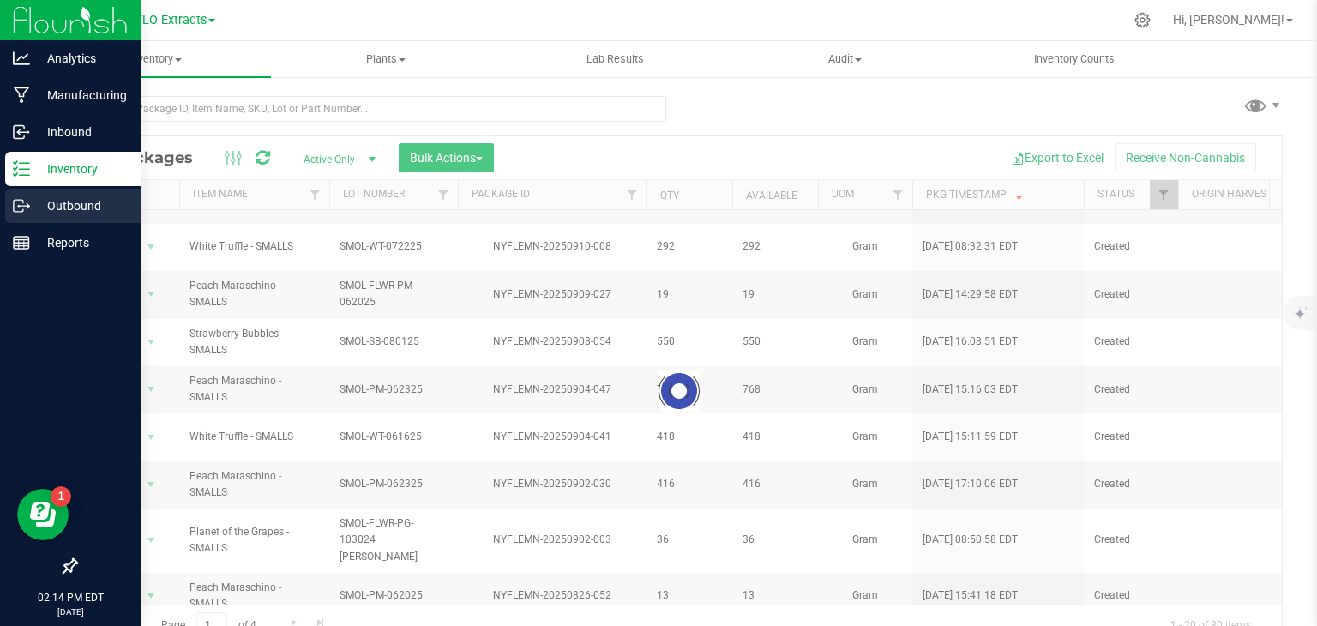
click at [18, 203] on icon at bounding box center [21, 205] width 17 height 17
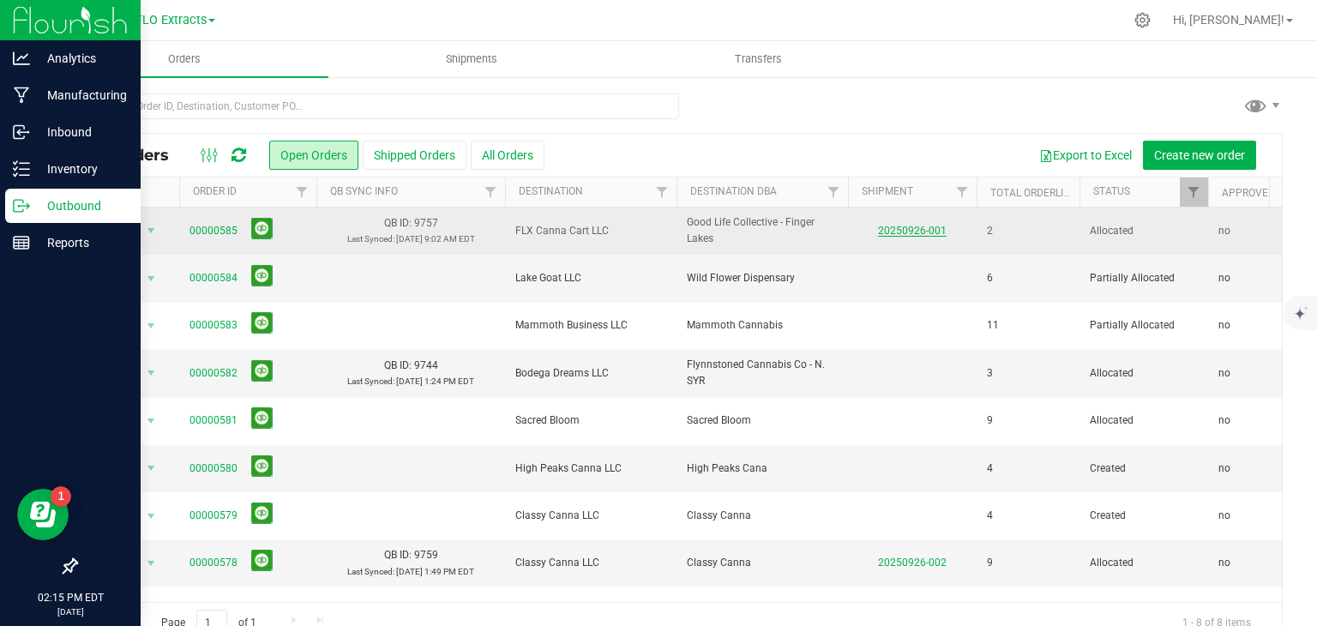
click at [905, 232] on link "20250926-001" at bounding box center [912, 231] width 69 height 12
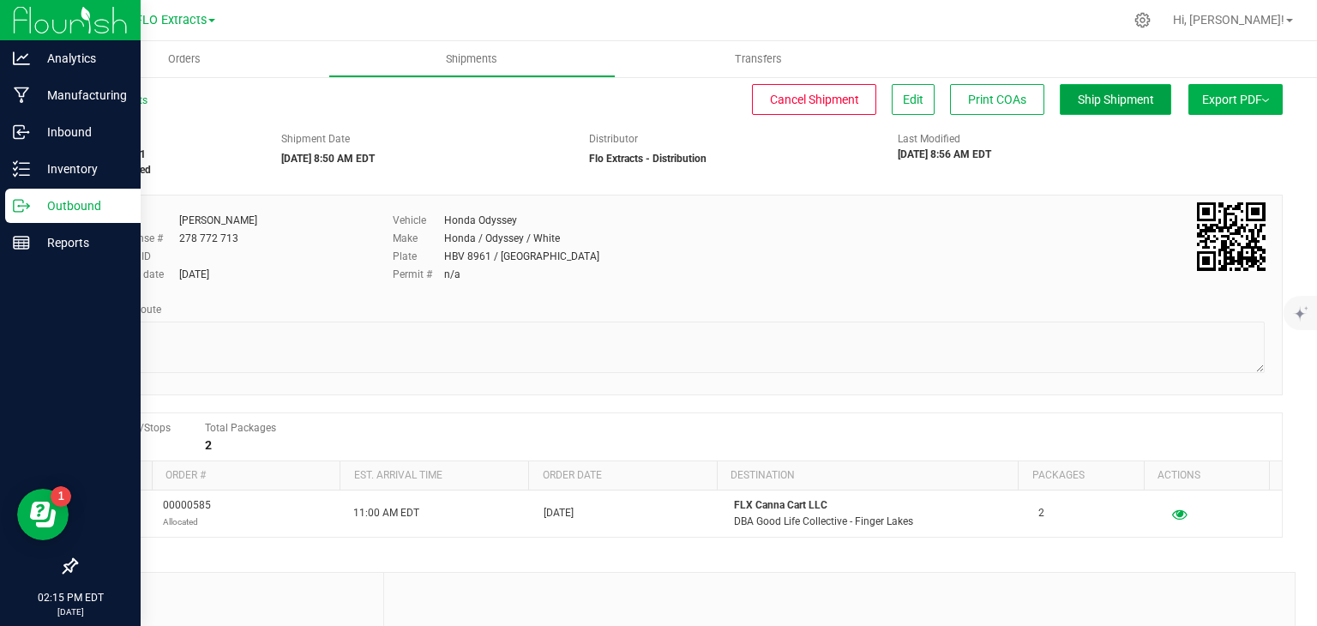
click at [1084, 93] on span "Ship Shipment" at bounding box center [1116, 100] width 76 height 14
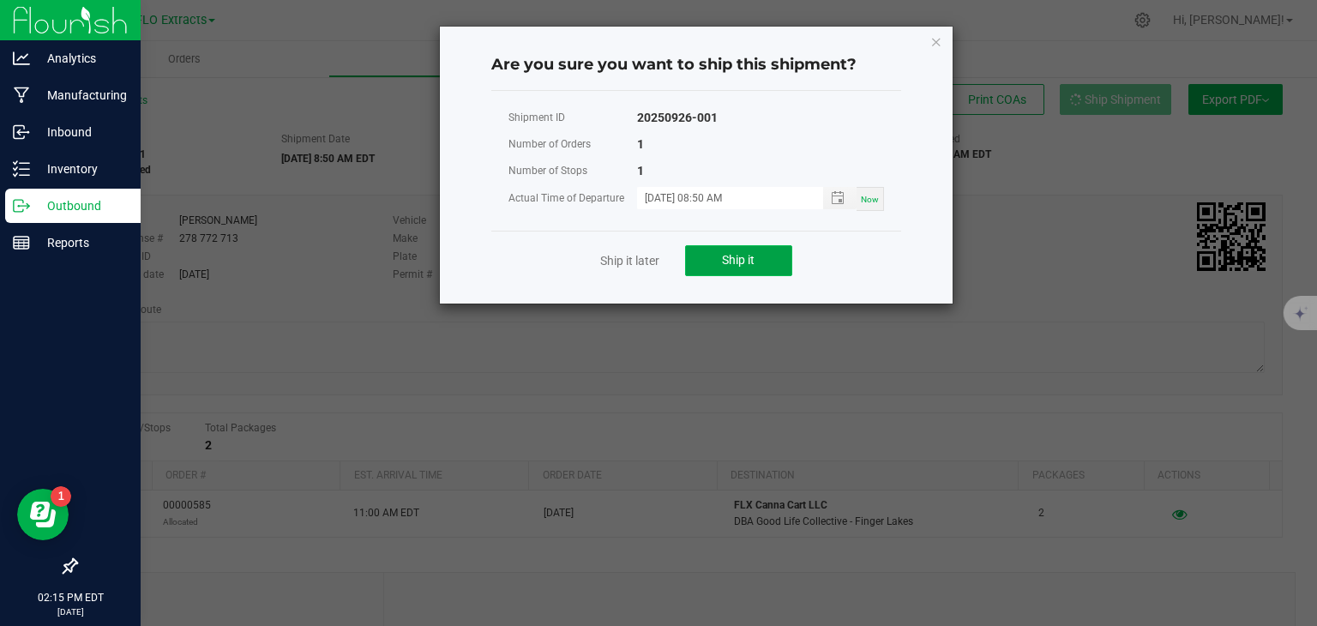
click at [730, 260] on span "Ship it" at bounding box center [738, 260] width 33 height 14
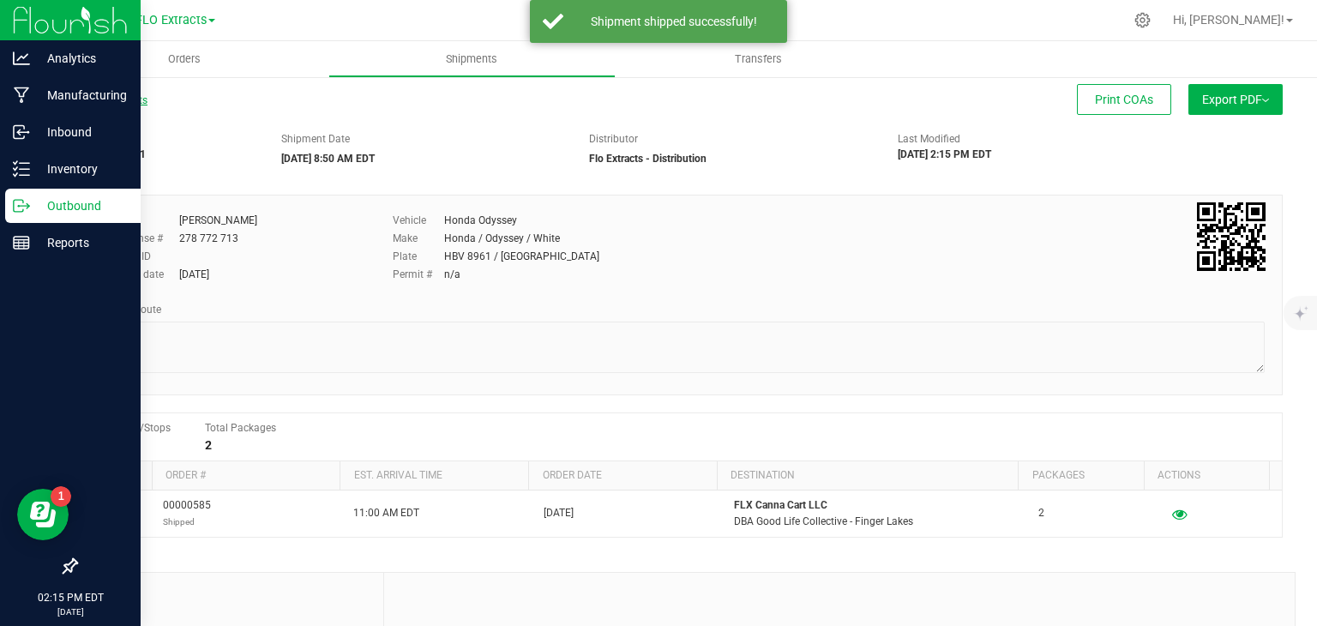
click at [127, 101] on link "All Shipments" at bounding box center [111, 100] width 72 height 12
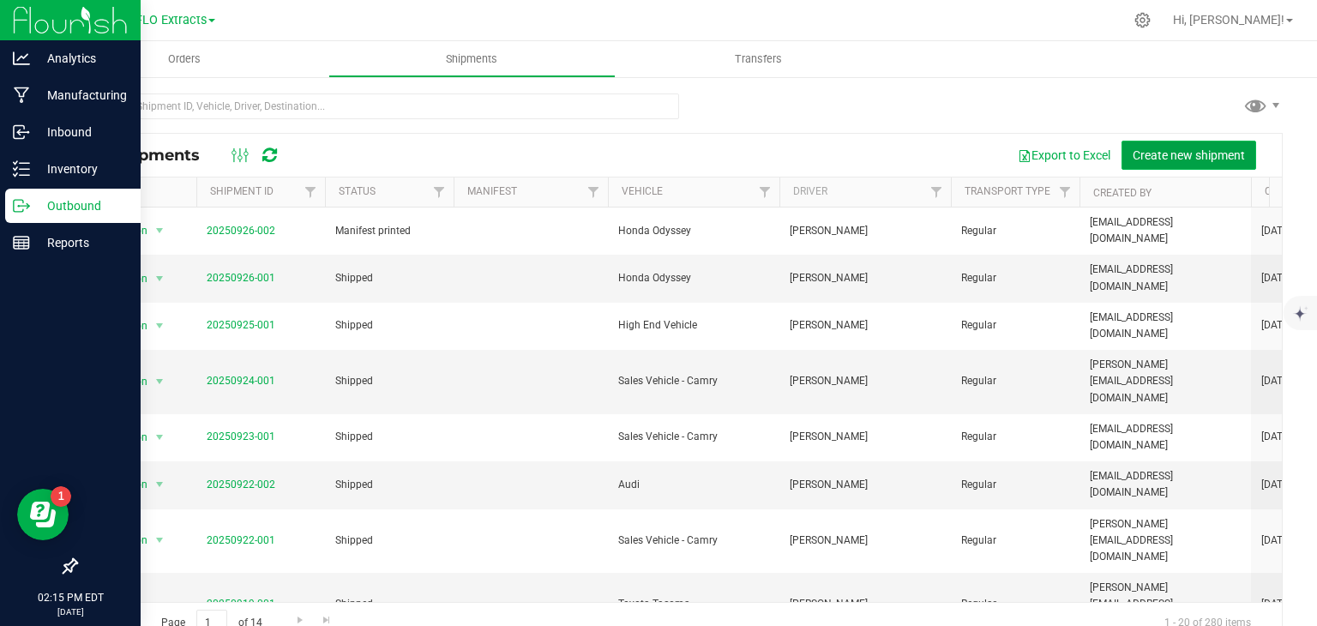
click at [1156, 152] on span "Create new shipment" at bounding box center [1188, 155] width 112 height 14
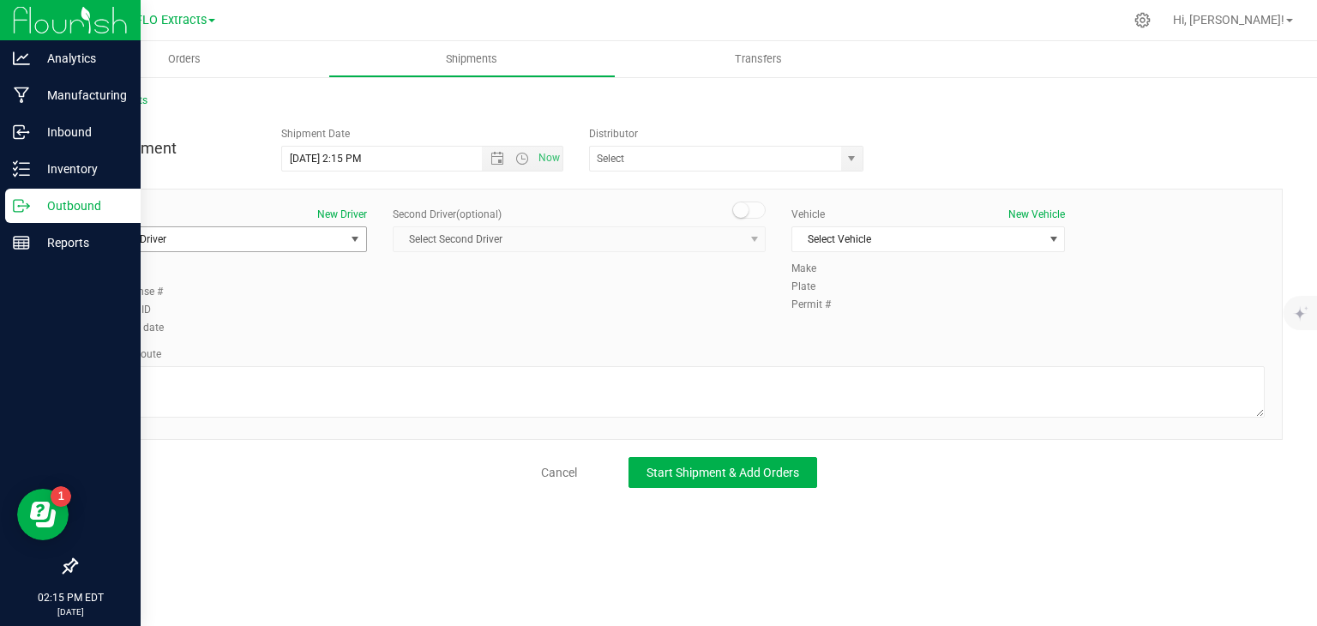
click at [155, 243] on span "Select Driver" at bounding box center [219, 239] width 250 height 24
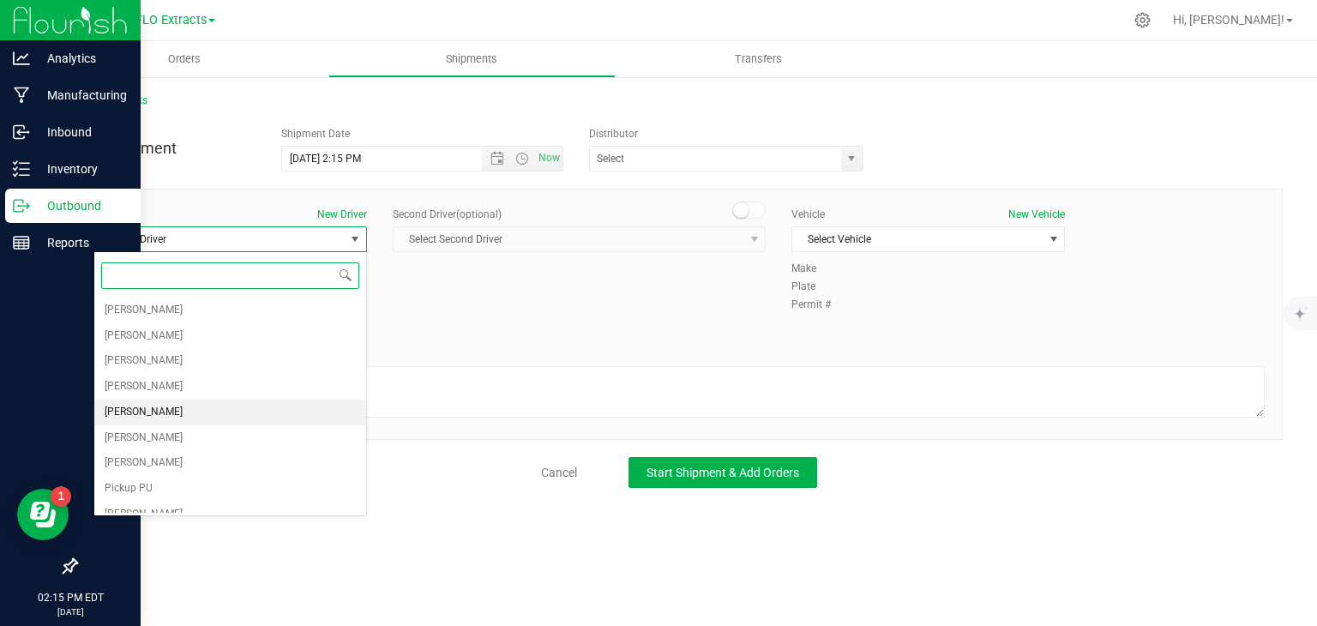
click at [116, 412] on span "[PERSON_NAME]" at bounding box center [144, 412] width 78 height 22
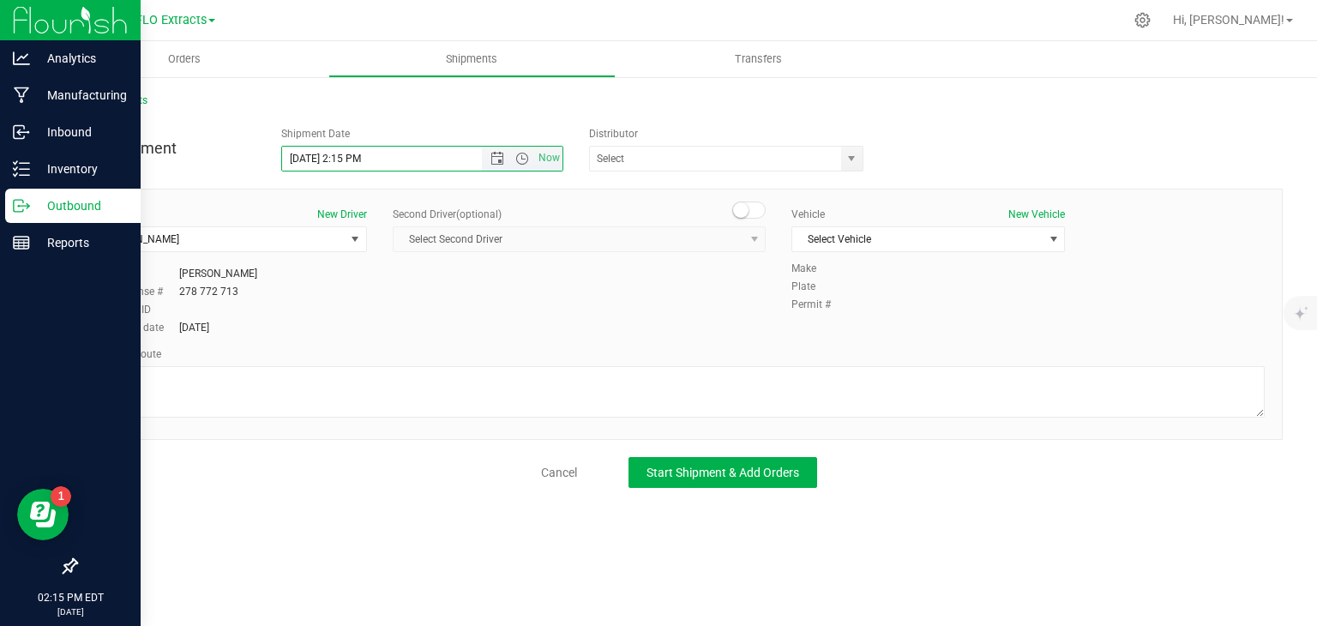
click at [325, 162] on input "[DATE] 2:15 PM" at bounding box center [397, 159] width 230 height 24
click at [490, 160] on span "Open the date view" at bounding box center [497, 159] width 29 height 14
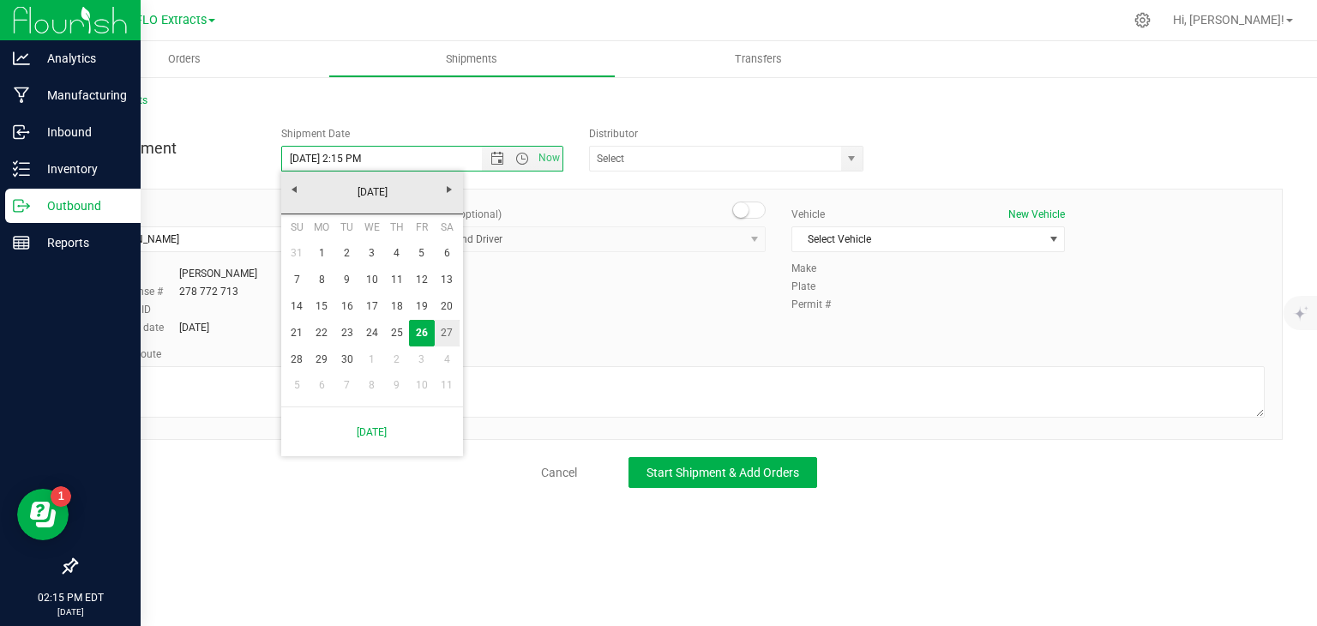
click at [444, 333] on link "27" at bounding box center [447, 333] width 25 height 27
type input "[DATE] 2:15 PM"
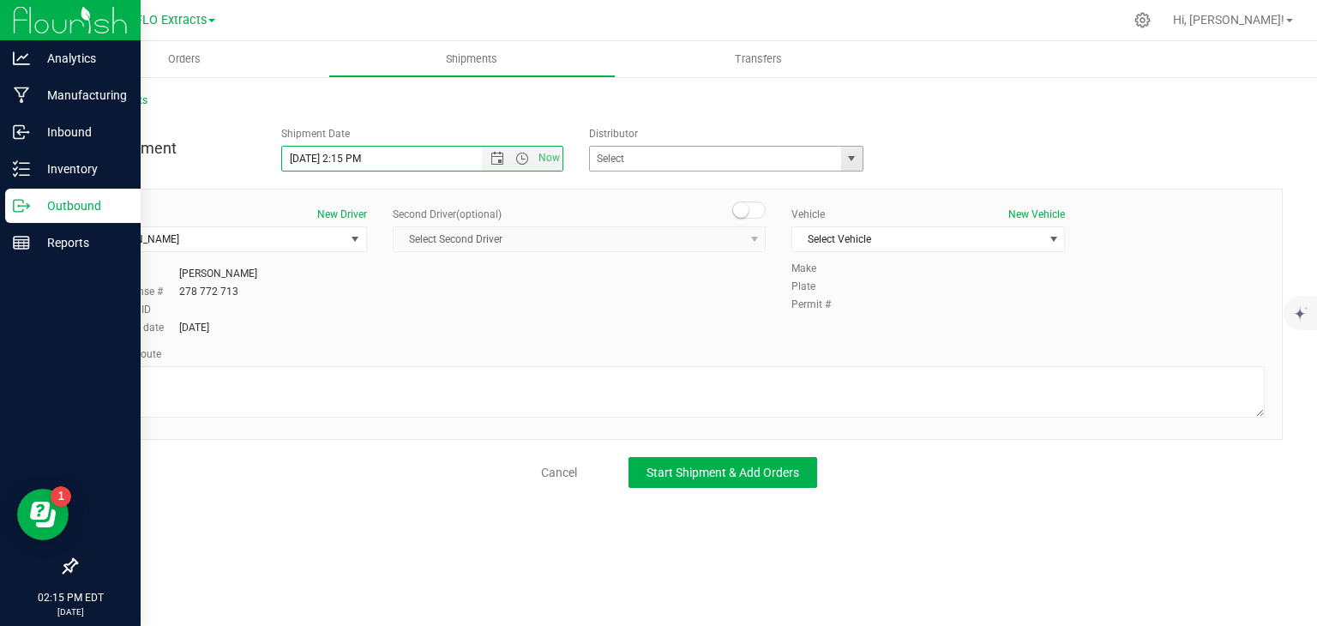
click at [847, 159] on span "select" at bounding box center [851, 159] width 14 height 14
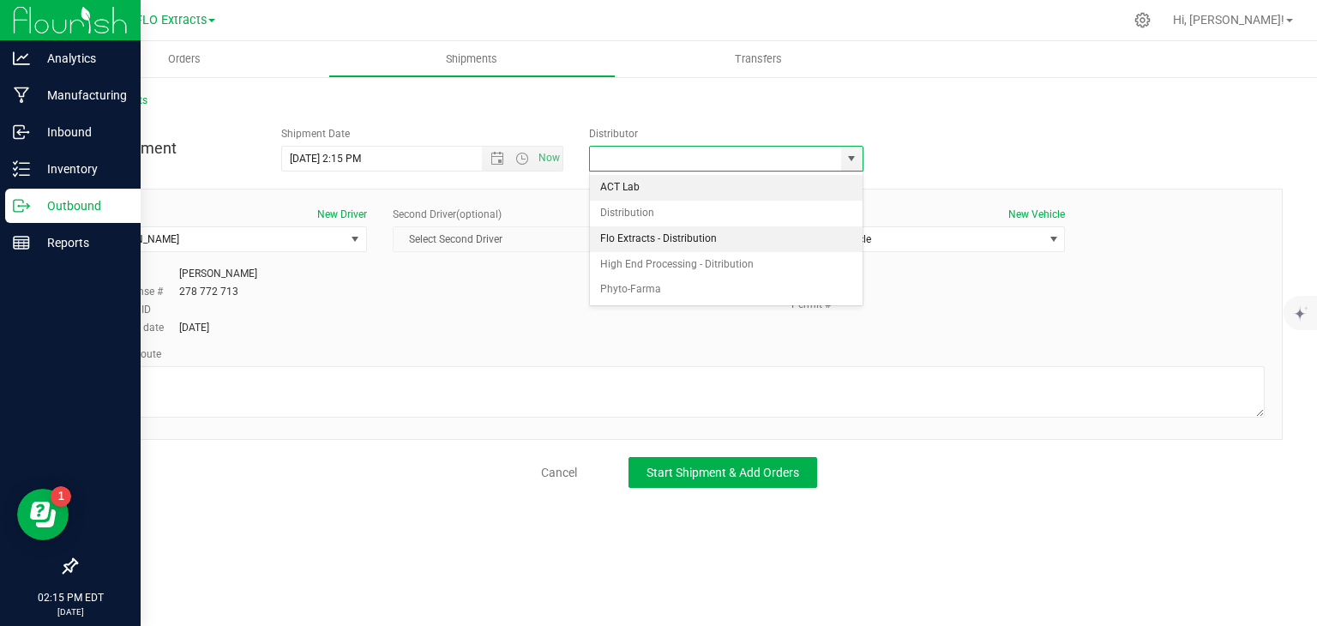
click at [689, 245] on li "Flo Extracts - Distribution" at bounding box center [726, 239] width 273 height 26
type input "Flo Extracts - Distribution"
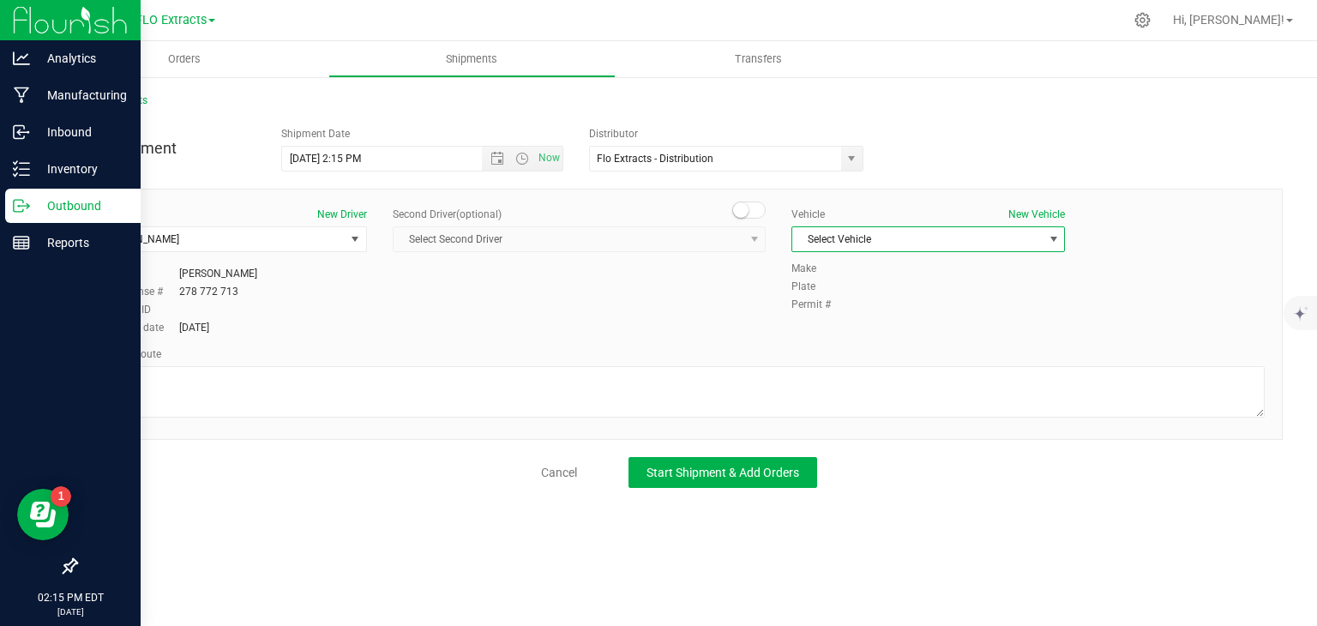
click at [881, 240] on span "Select Vehicle" at bounding box center [917, 239] width 250 height 24
click at [832, 427] on li "Honda Odyssey" at bounding box center [928, 421] width 272 height 26
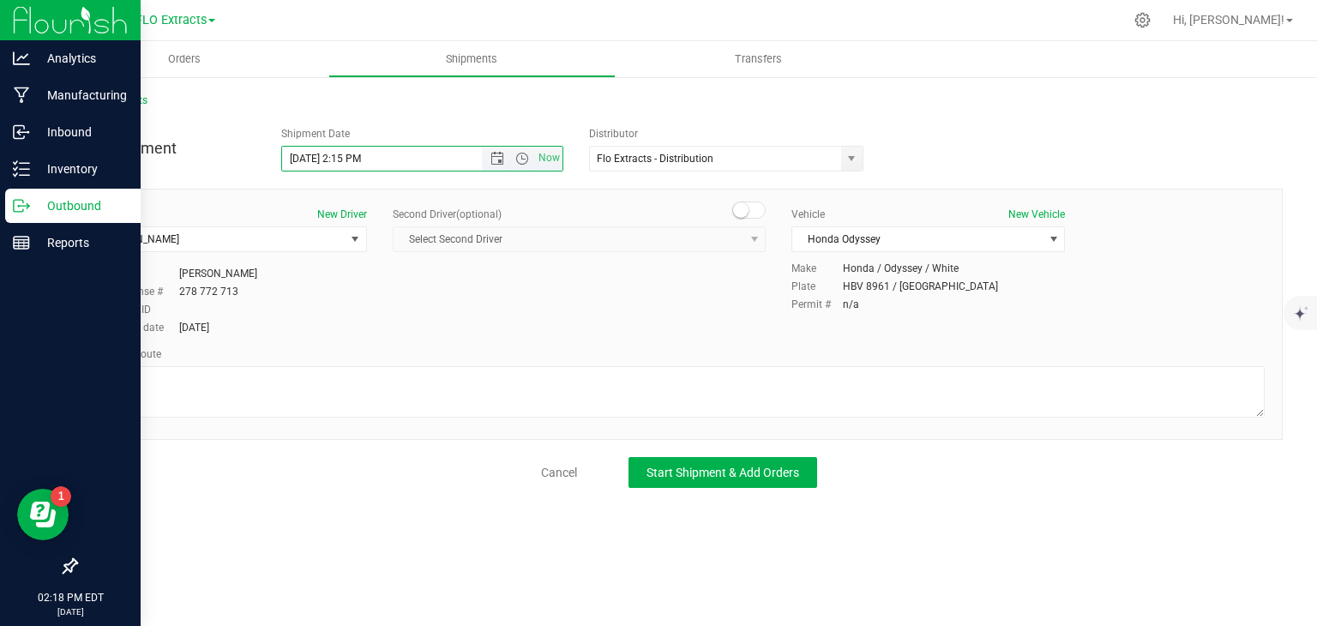
drag, startPoint x: 359, startPoint y: 158, endPoint x: 439, endPoint y: 167, distance: 80.3
click at [360, 158] on input "[DATE] 2:15 PM" at bounding box center [397, 159] width 230 height 24
type input "[DATE] 12:45 PM"
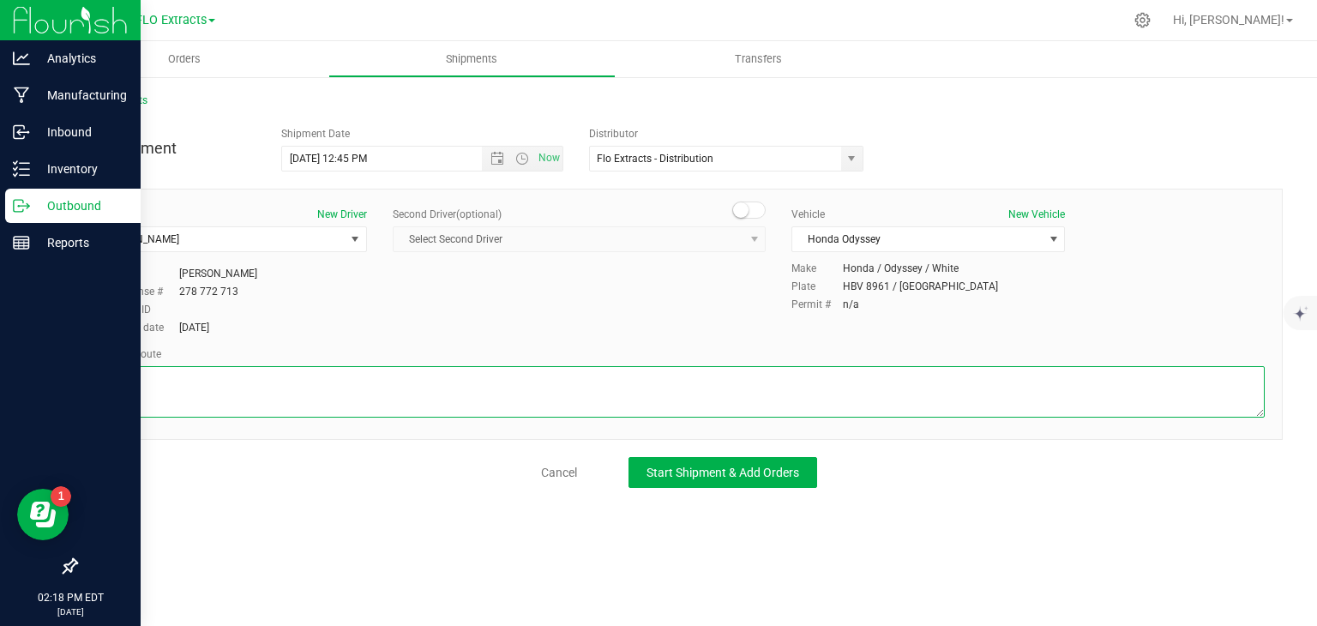
click at [484, 399] on textarea at bounding box center [678, 391] width 1171 height 51
type textarea "GPS"
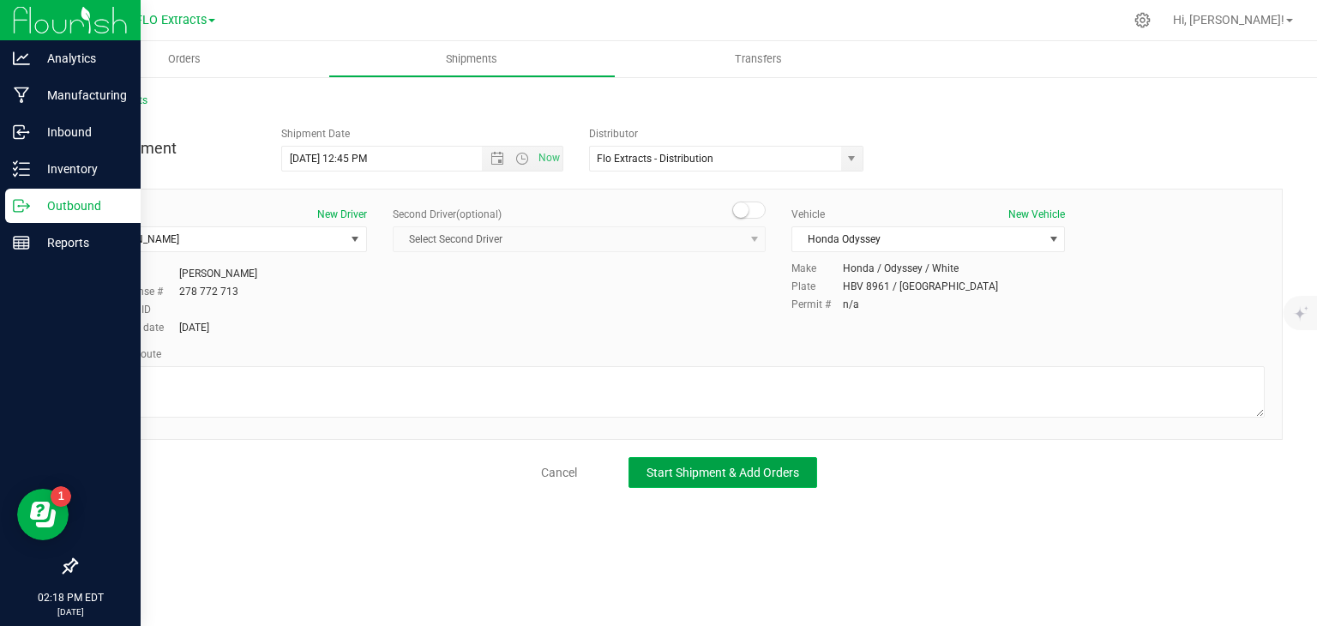
click at [666, 468] on span "Start Shipment & Add Orders" at bounding box center [722, 473] width 153 height 14
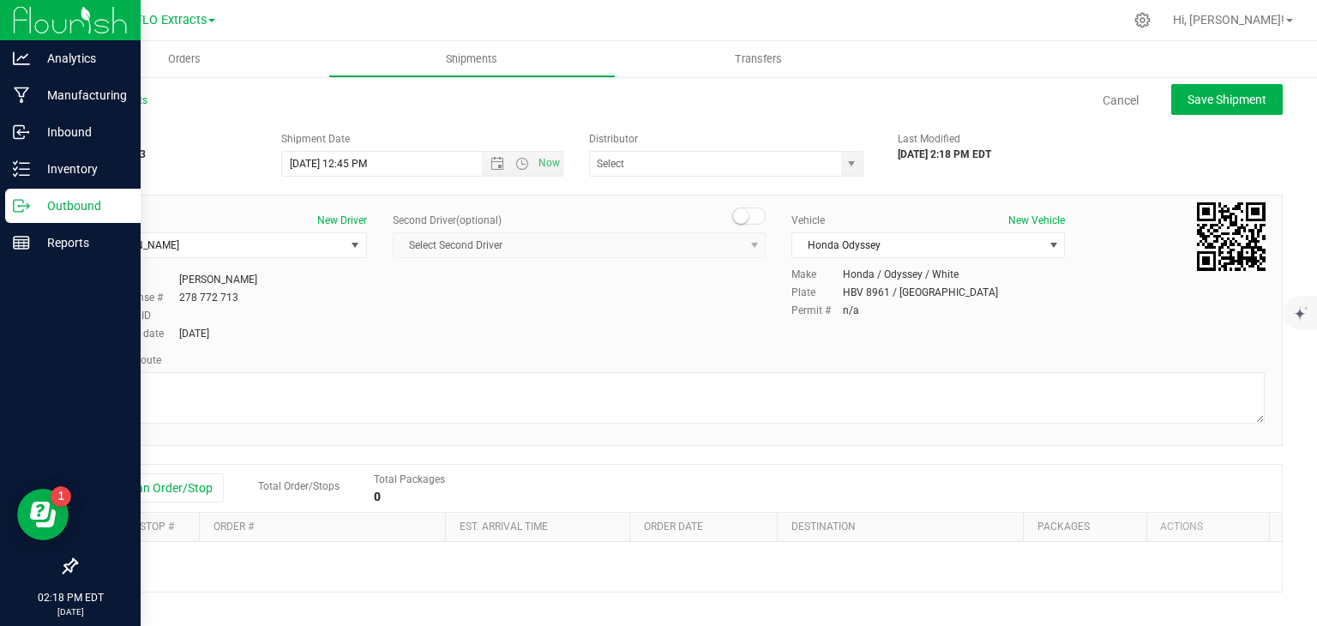
type input "Flo Extracts - Distribution"
click at [177, 482] on button "Add an Order/Stop" at bounding box center [156, 487] width 135 height 29
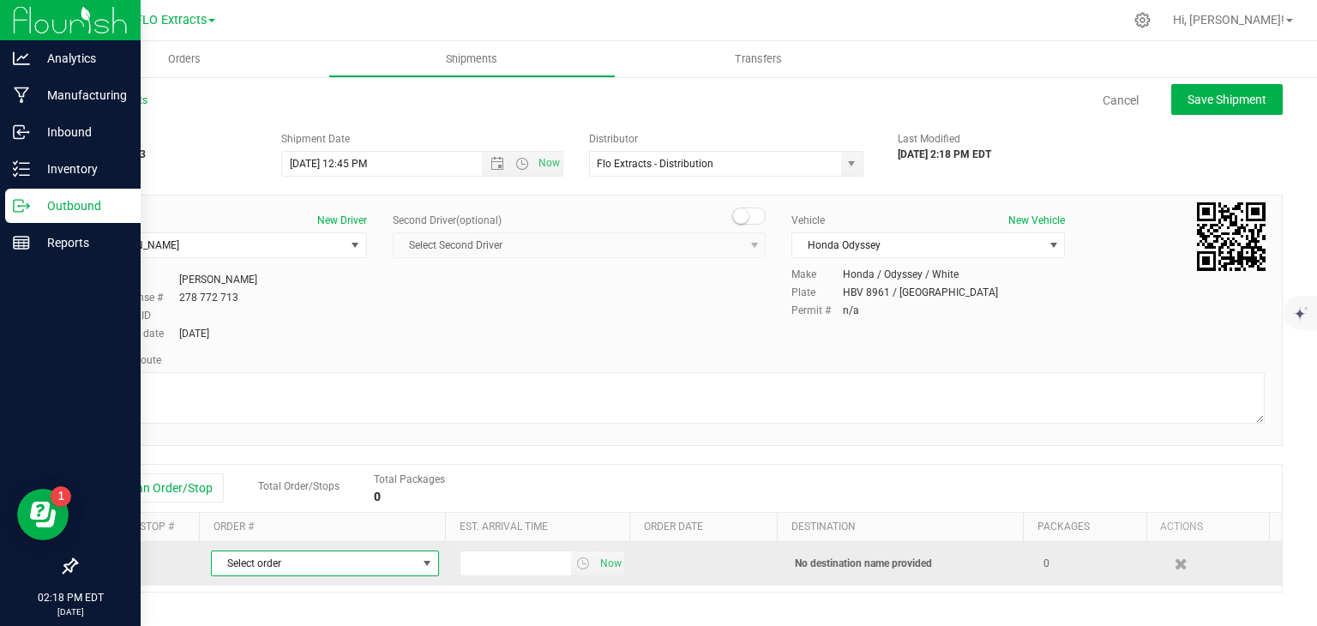
click at [262, 554] on span "Select order" at bounding box center [314, 563] width 205 height 24
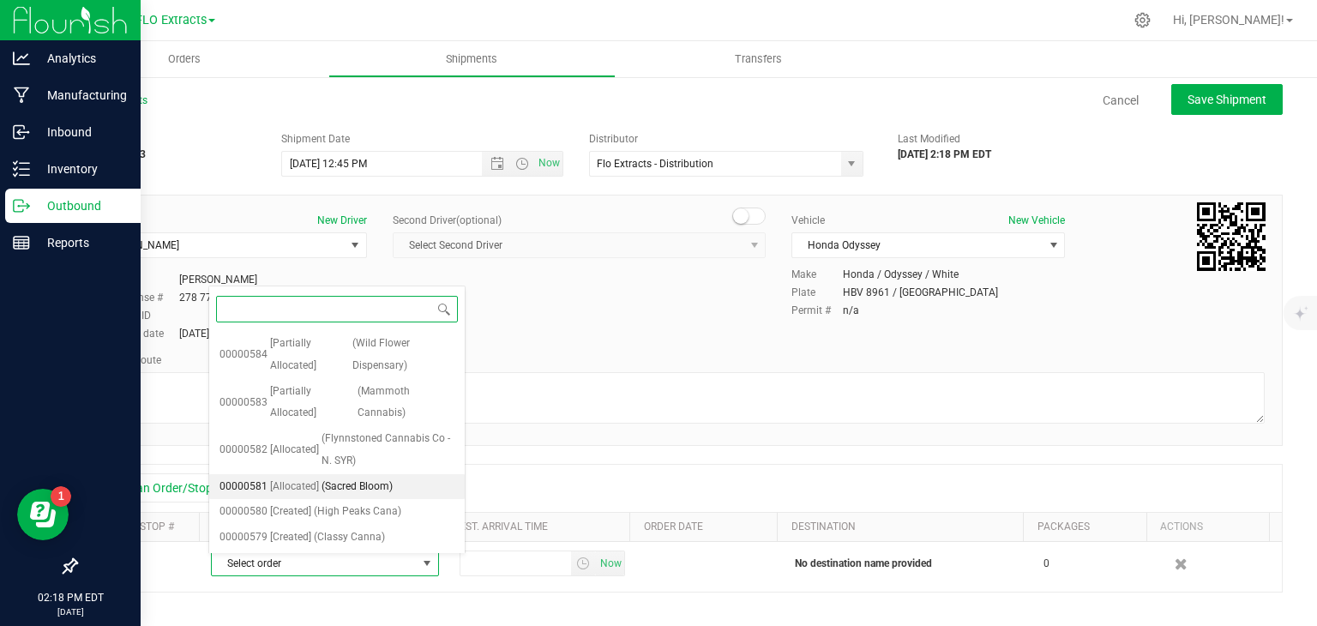
click at [294, 481] on span "[Allocated]" at bounding box center [294, 487] width 49 height 22
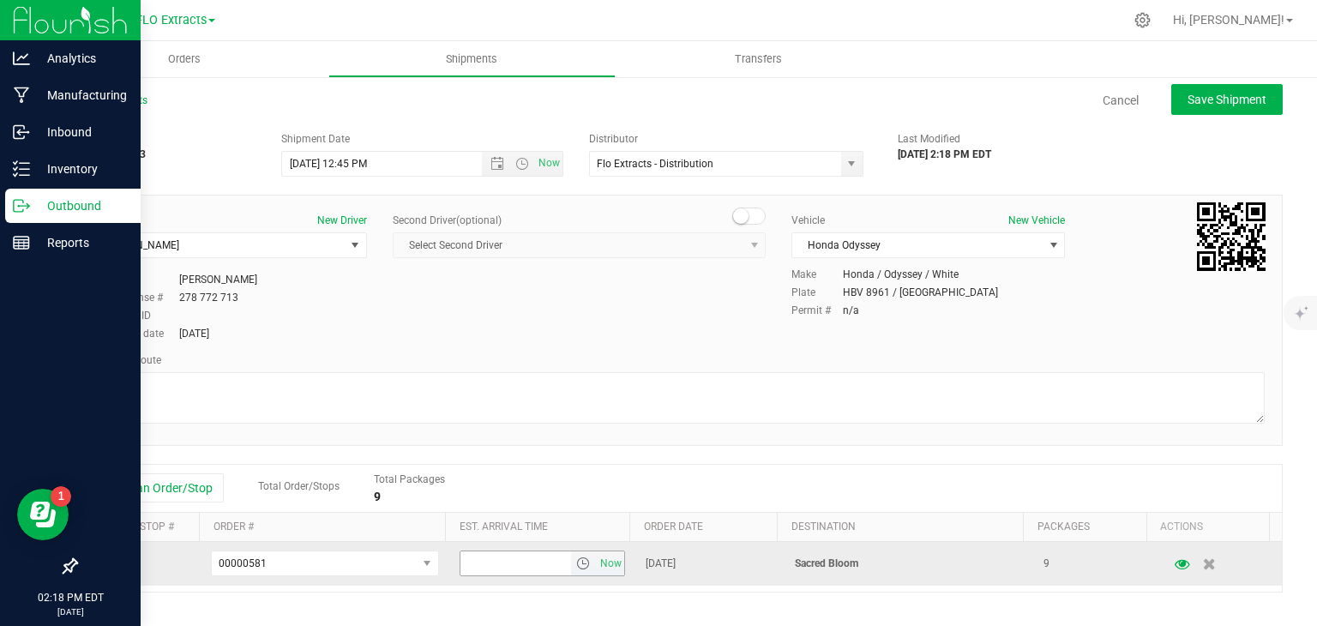
click at [506, 567] on input "text" at bounding box center [515, 563] width 111 height 24
type input "1:45 PM"
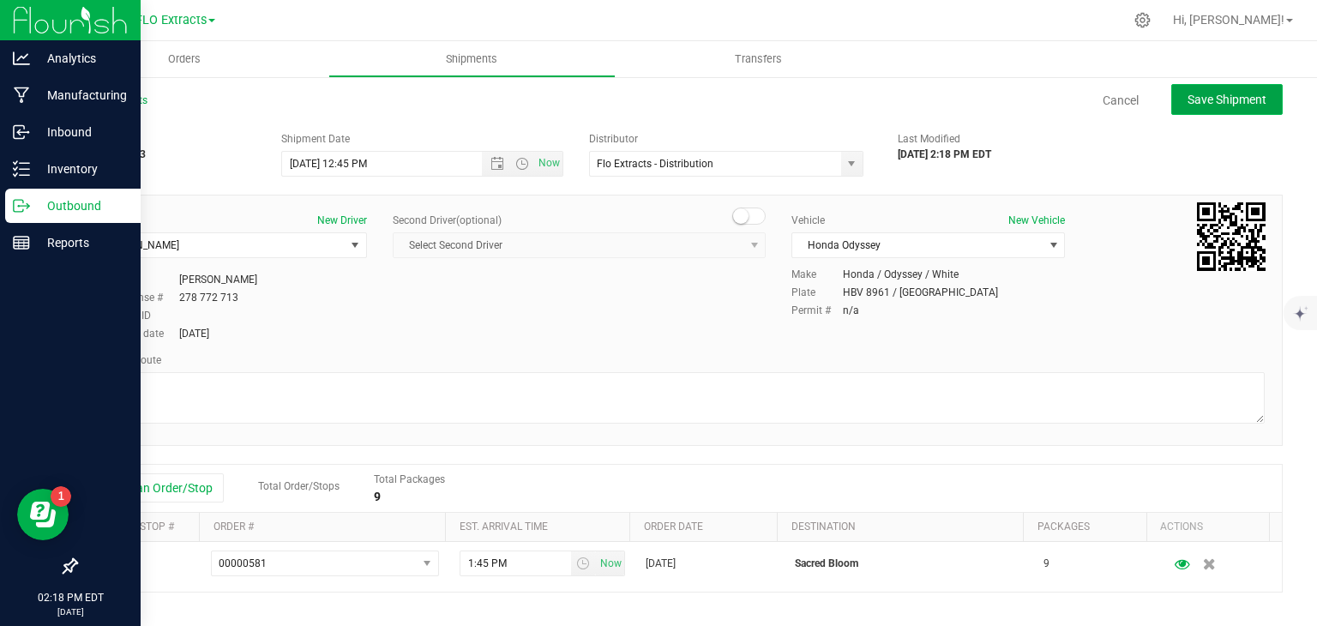
click at [1200, 99] on span "Save Shipment" at bounding box center [1226, 100] width 79 height 14
type input "[DATE] 4:45 PM"
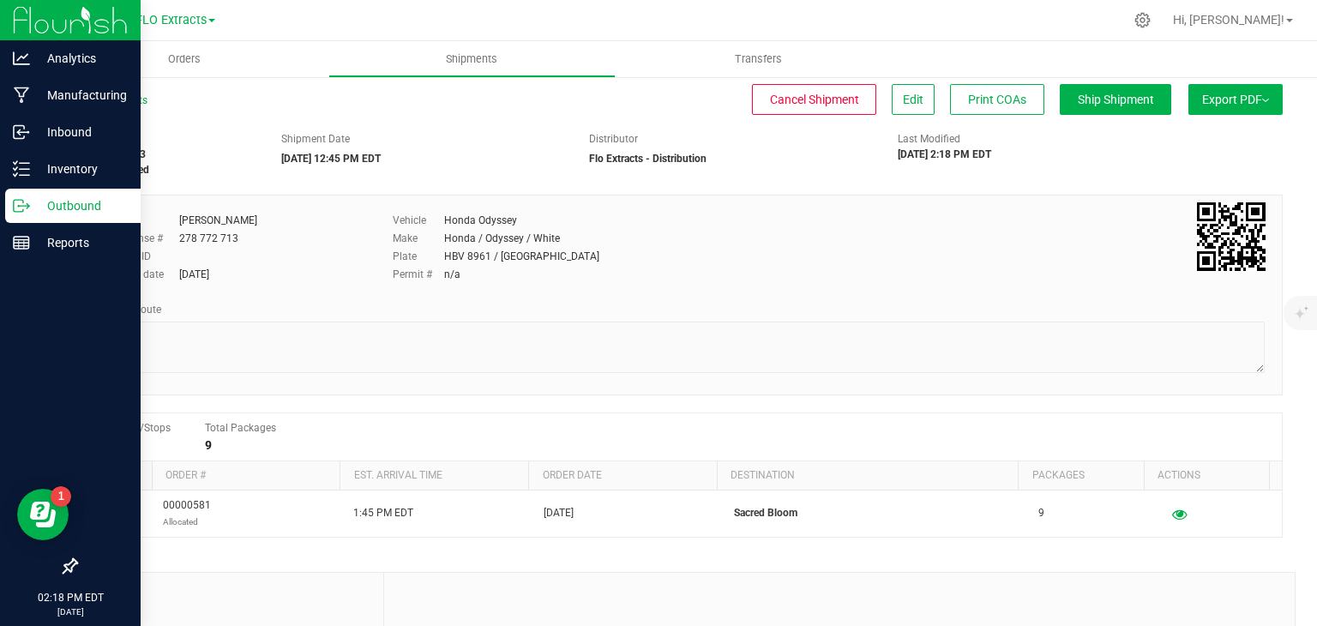
click at [1202, 105] on span "Export PDF" at bounding box center [1235, 100] width 67 height 14
click at [1193, 162] on span "Manifest by Lot" at bounding box center [1191, 163] width 71 height 12
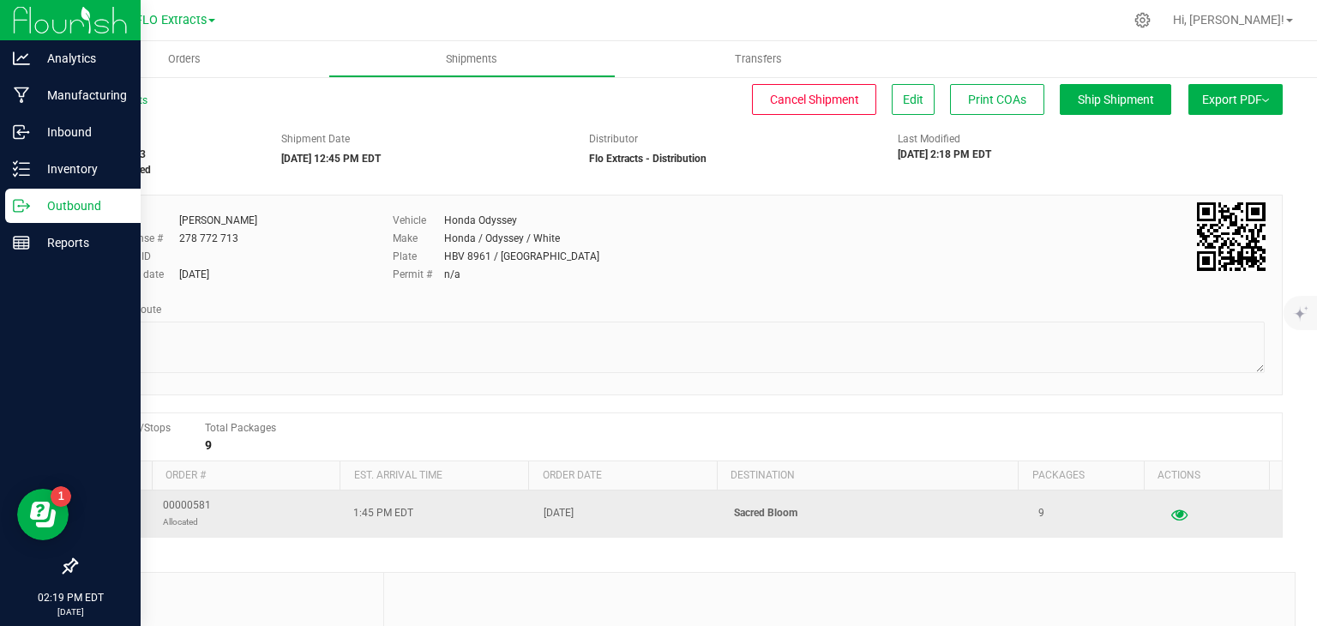
click at [1171, 519] on icon "button" at bounding box center [1179, 514] width 16 height 12
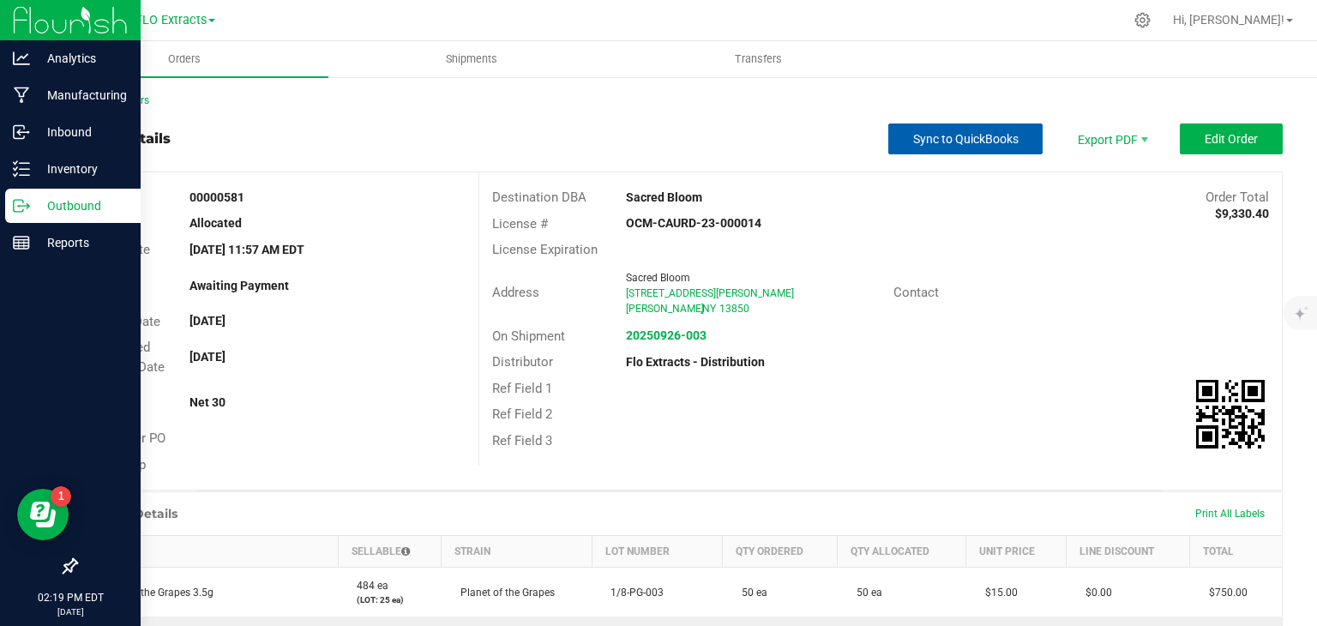
click at [962, 135] on span "Sync to QuickBooks" at bounding box center [965, 139] width 105 height 14
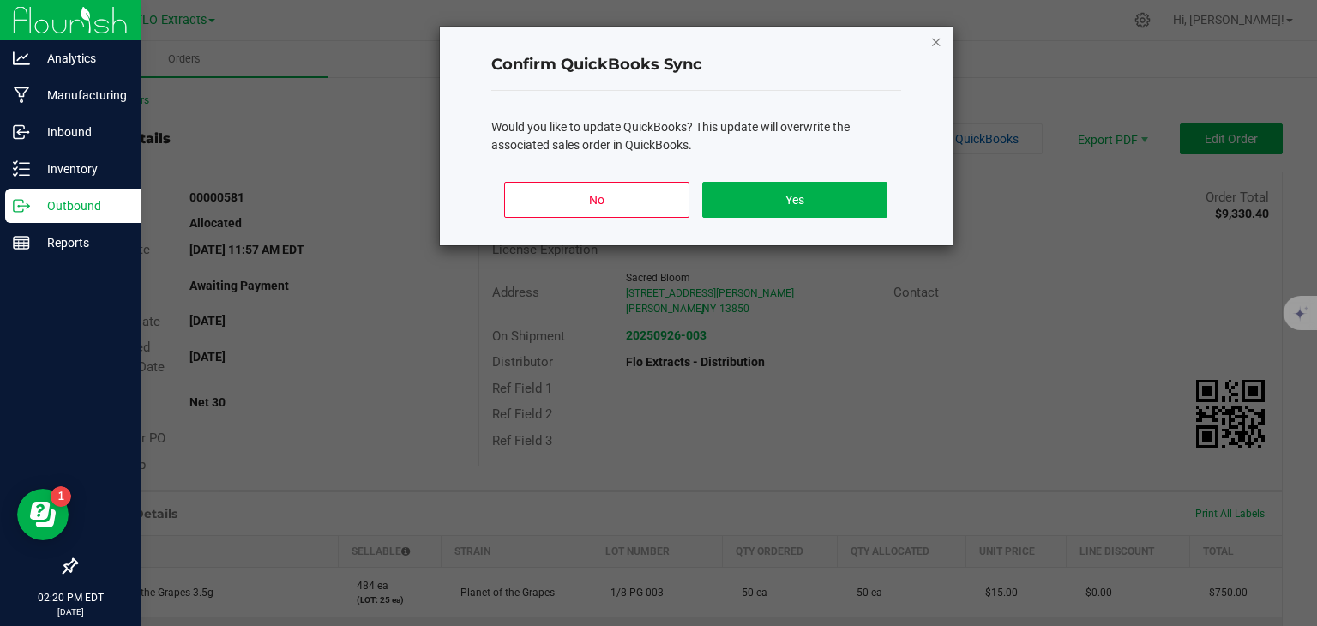
click at [940, 39] on icon "Close" at bounding box center [936, 41] width 12 height 21
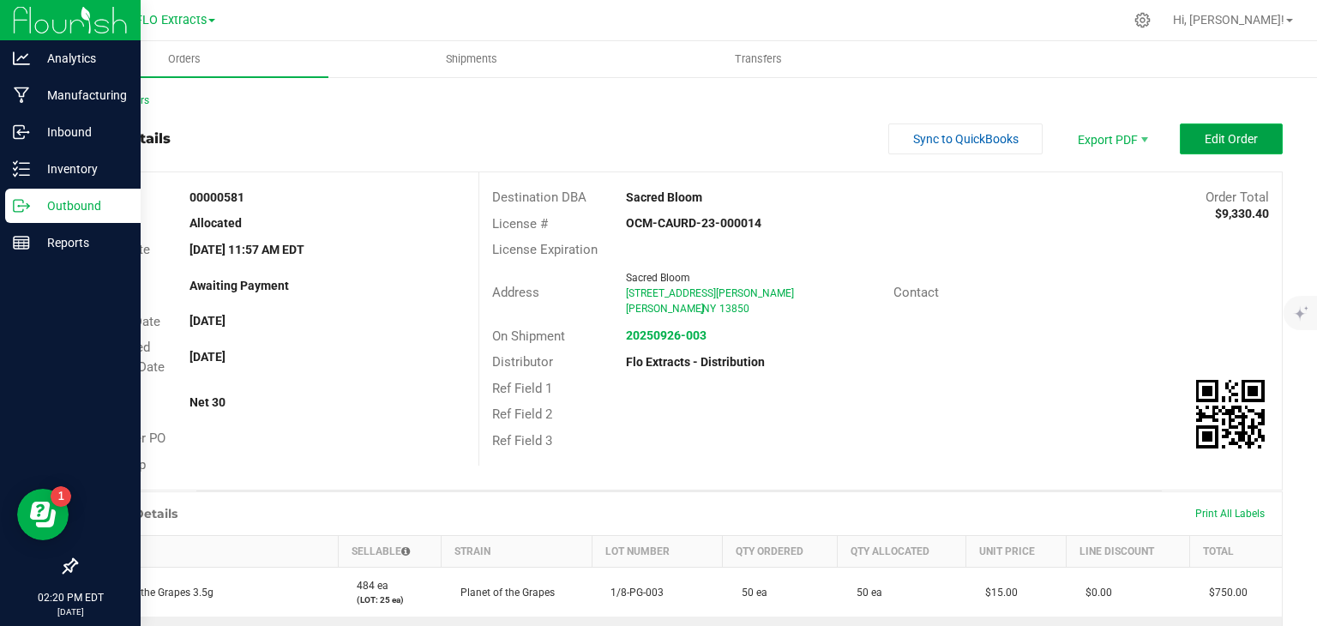
click at [1241, 135] on span "Edit Order" at bounding box center [1230, 139] width 53 height 14
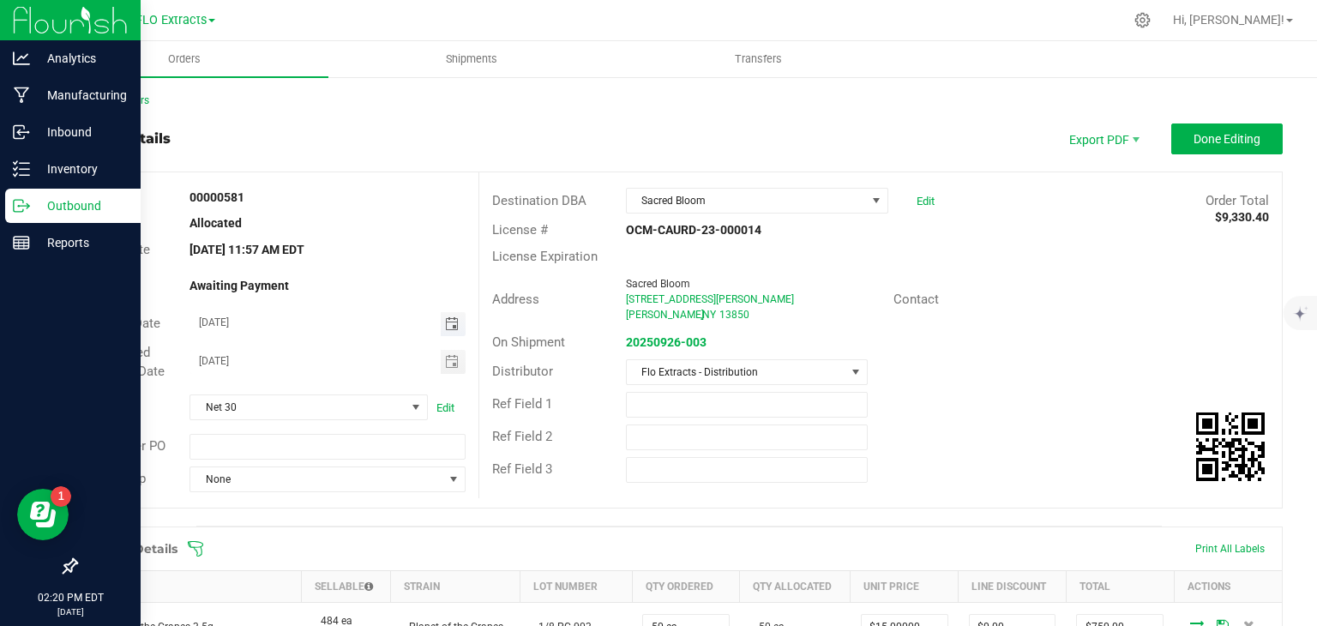
click at [453, 325] on span "Toggle calendar" at bounding box center [452, 324] width 14 height 14
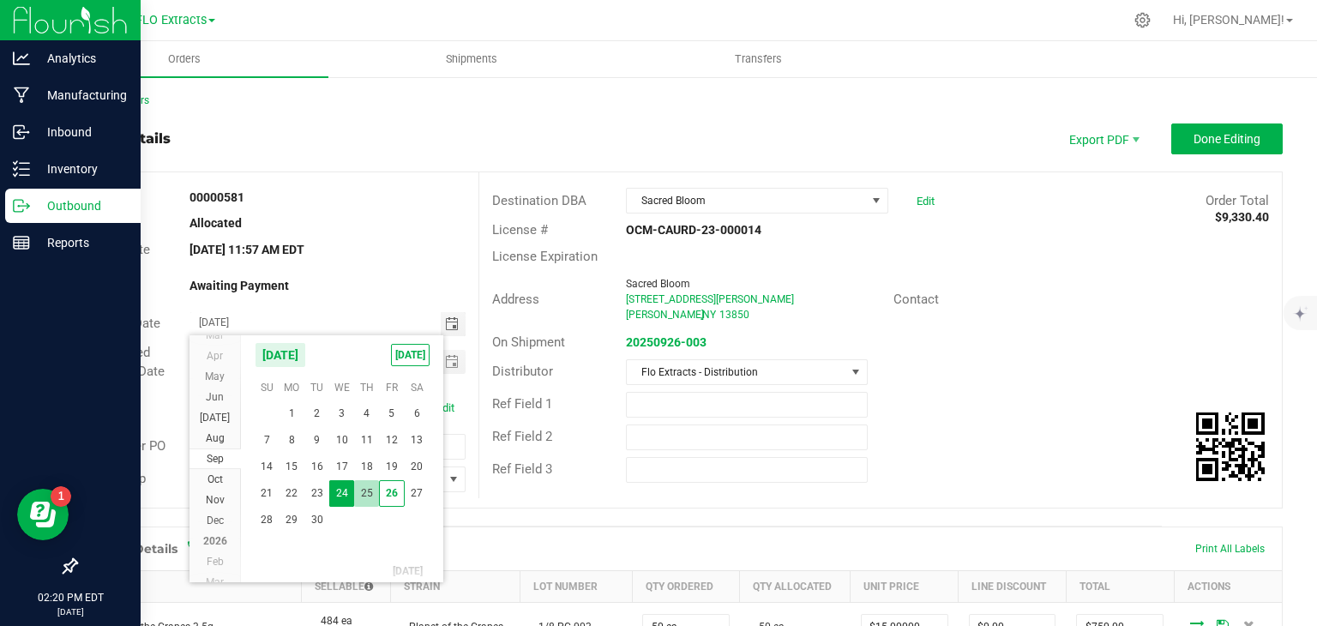
click at [360, 498] on span "25" at bounding box center [366, 493] width 25 height 27
type input "[DATE]"
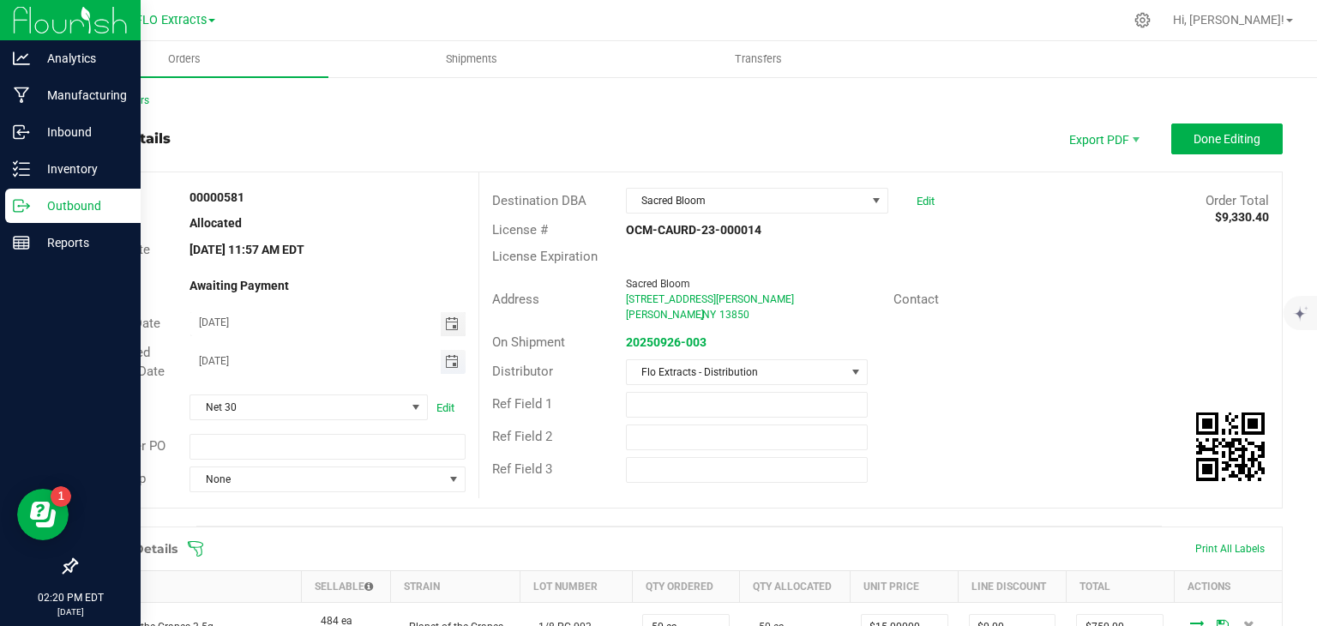
click at [451, 364] on span "Toggle calendar" at bounding box center [452, 362] width 14 height 14
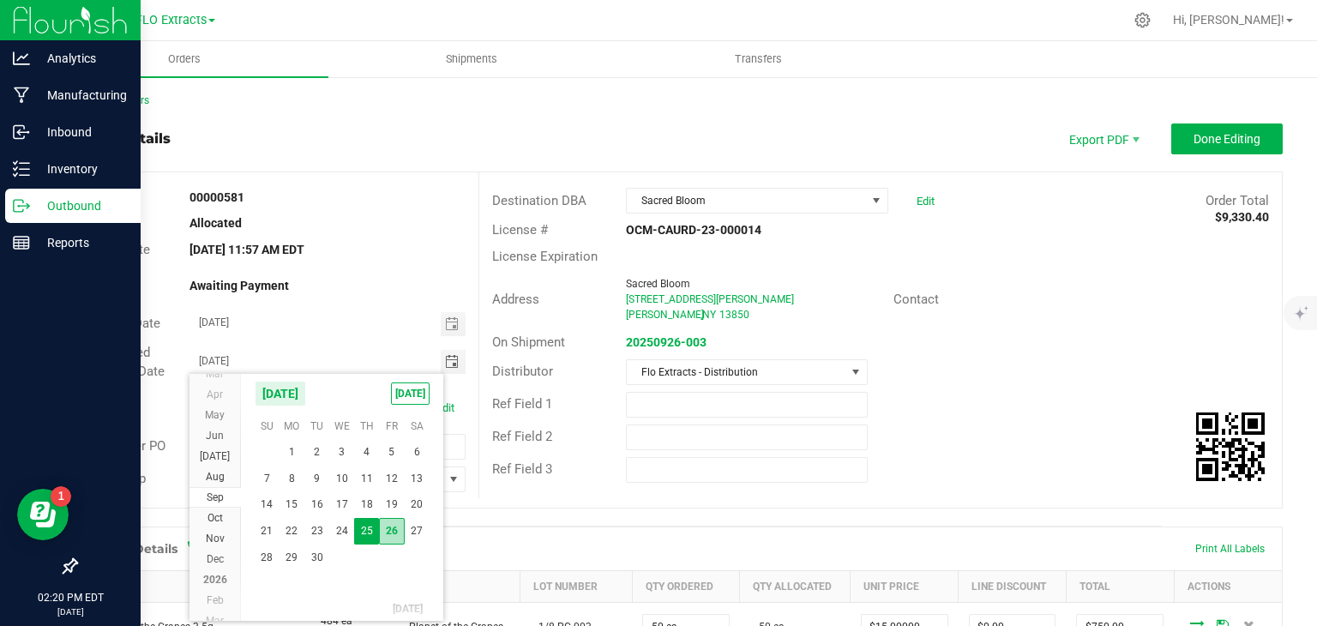
click at [392, 533] on span "26" at bounding box center [391, 531] width 25 height 27
type input "[DATE]"
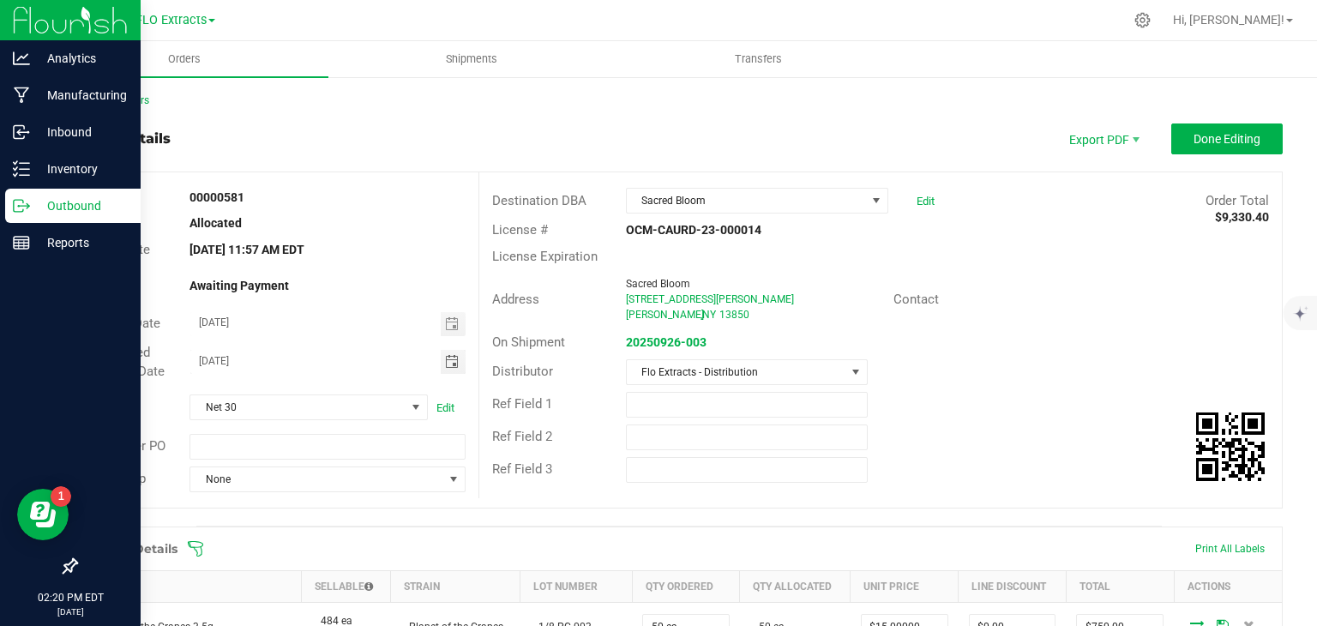
click at [953, 440] on div "Ref Field 2" at bounding box center [880, 437] width 802 height 33
click at [1208, 134] on span "Done Editing" at bounding box center [1226, 139] width 67 height 14
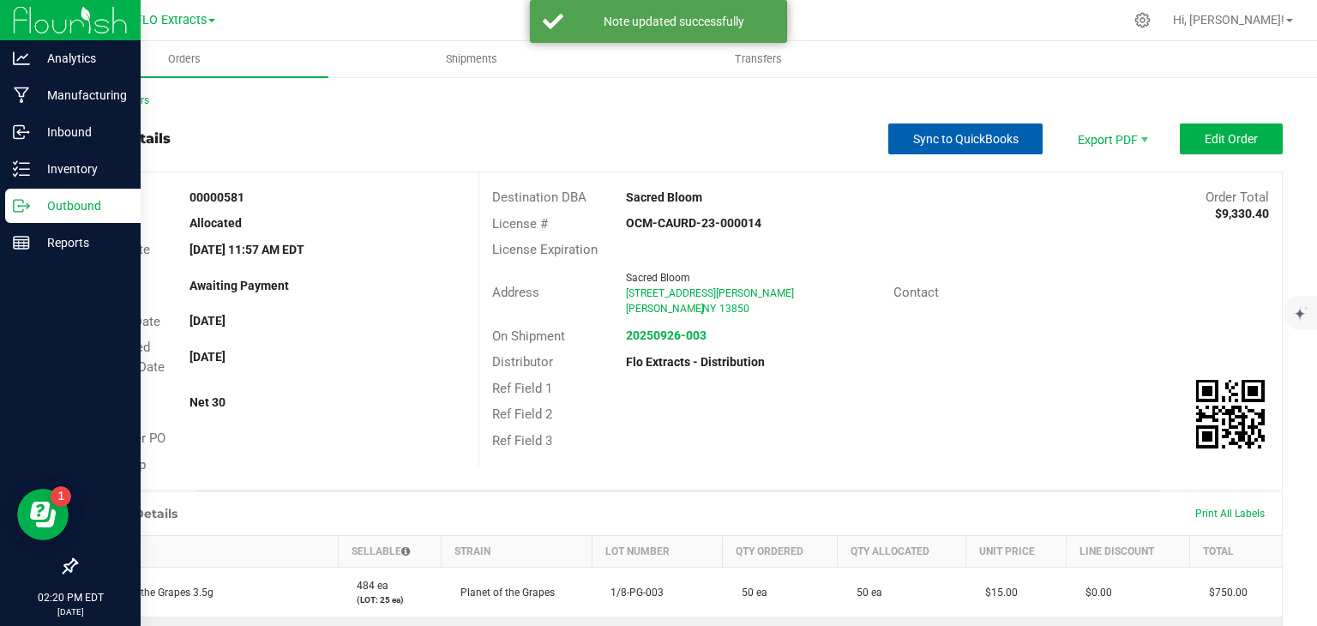
click at [932, 138] on span "Sync to QuickBooks" at bounding box center [965, 139] width 105 height 14
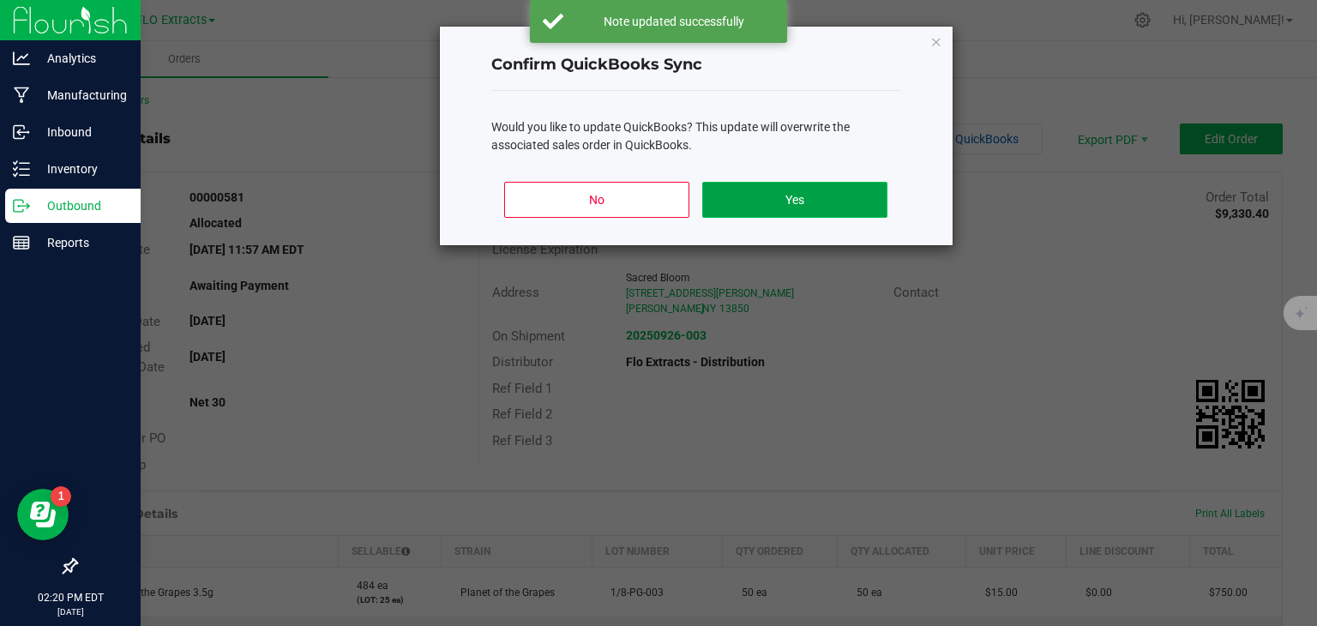
click at [811, 201] on button "Yes" at bounding box center [794, 200] width 184 height 36
